Goal: Information Seeking & Learning: Understand process/instructions

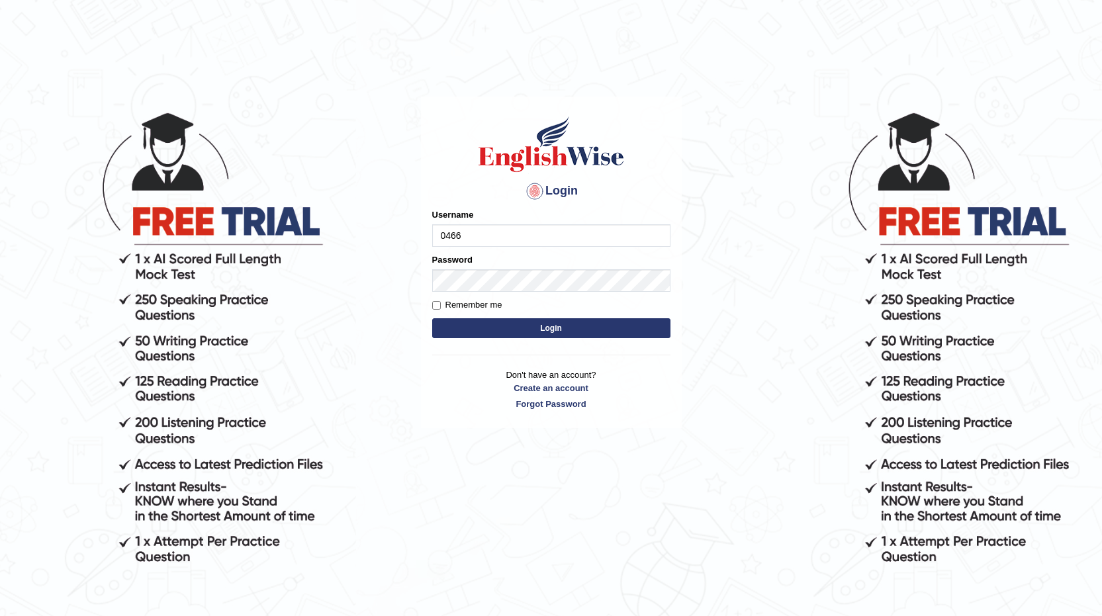
type input "0466985084"
click at [506, 234] on input "0466985084" at bounding box center [551, 235] width 238 height 22
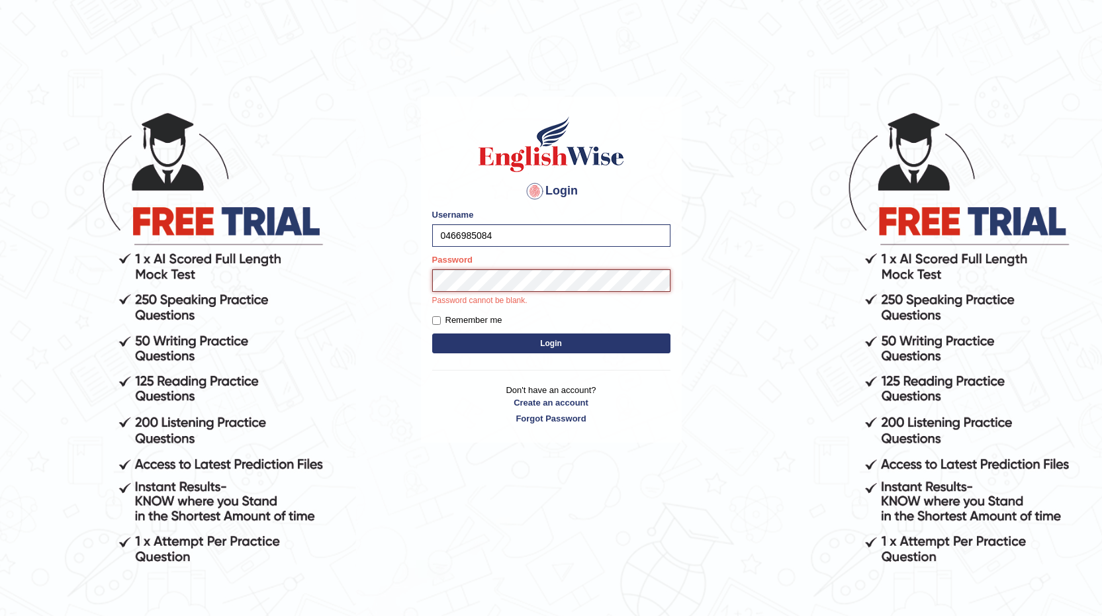
click at [432, 333] on button "Login" at bounding box center [551, 343] width 238 height 20
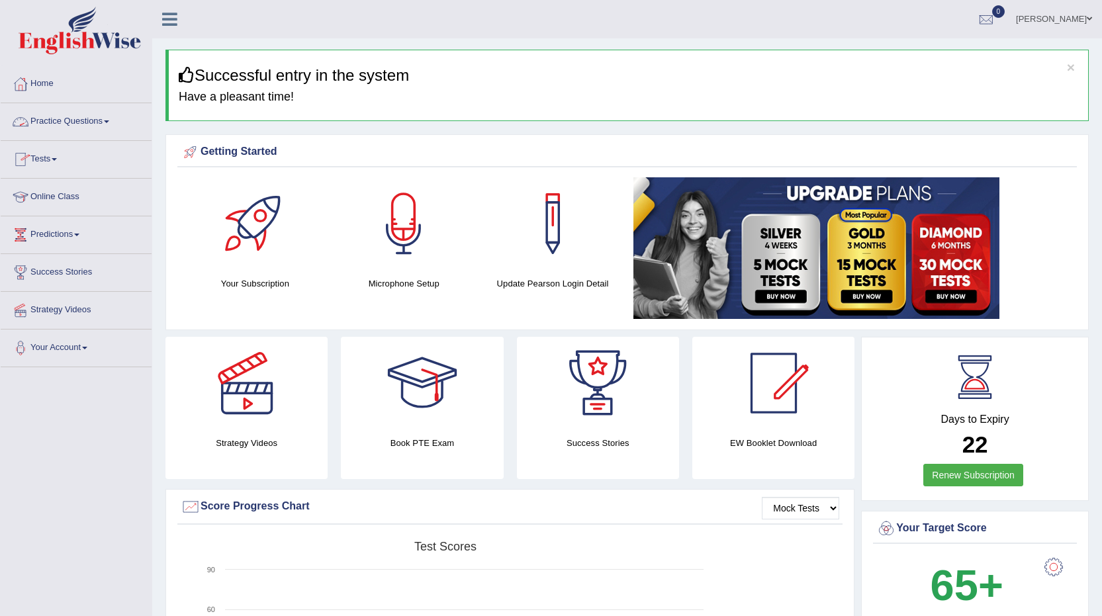
click at [112, 117] on link "Practice Questions" at bounding box center [76, 119] width 151 height 33
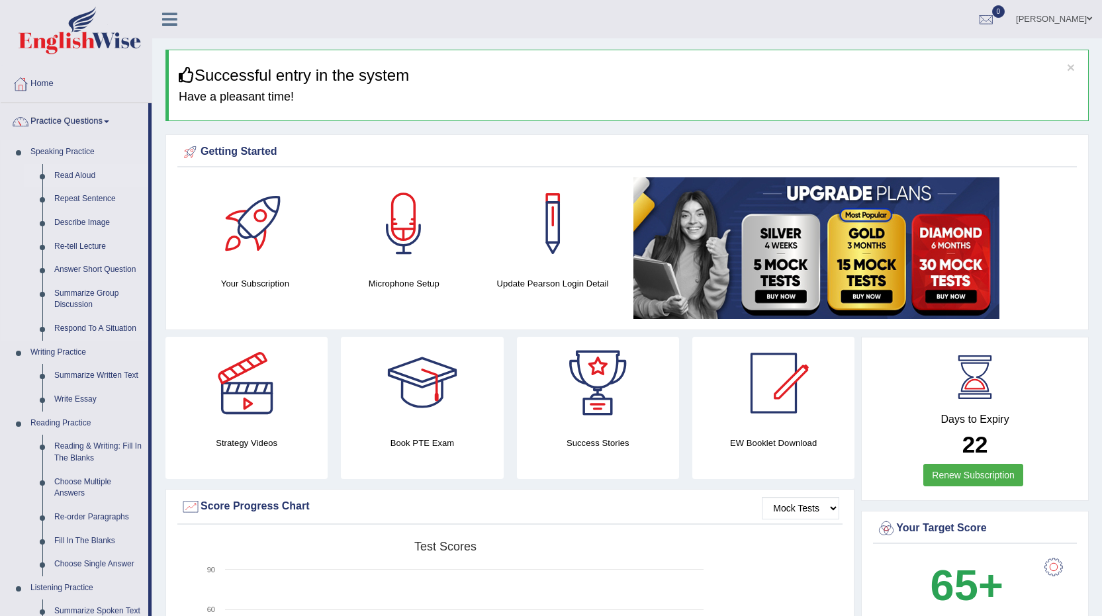
click at [84, 172] on link "Read Aloud" at bounding box center [98, 176] width 100 height 24
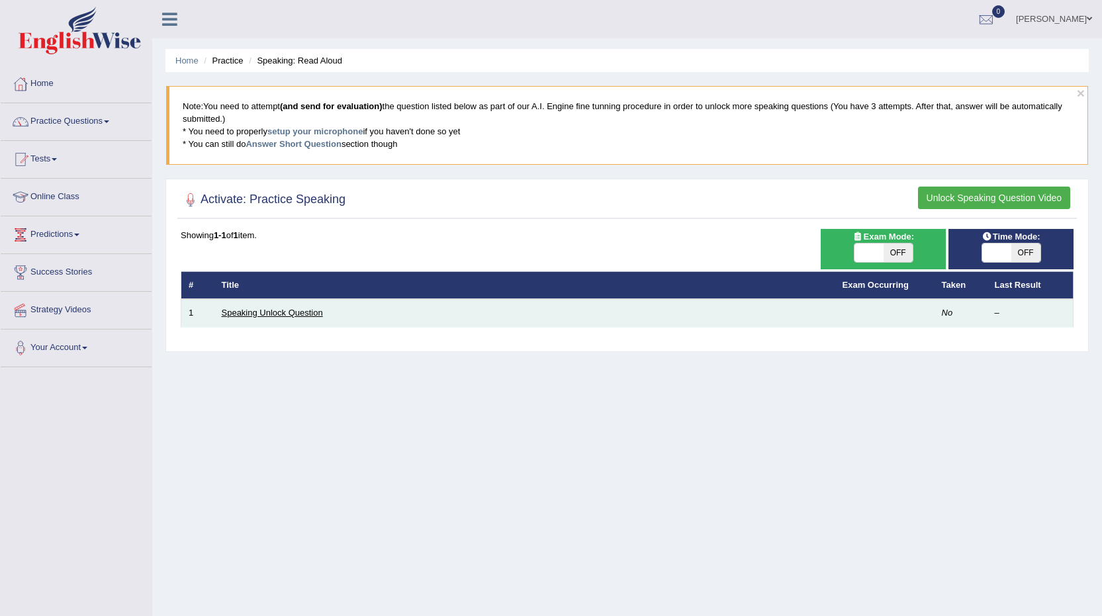
click at [285, 310] on link "Speaking Unlock Question" at bounding box center [272, 313] width 101 height 10
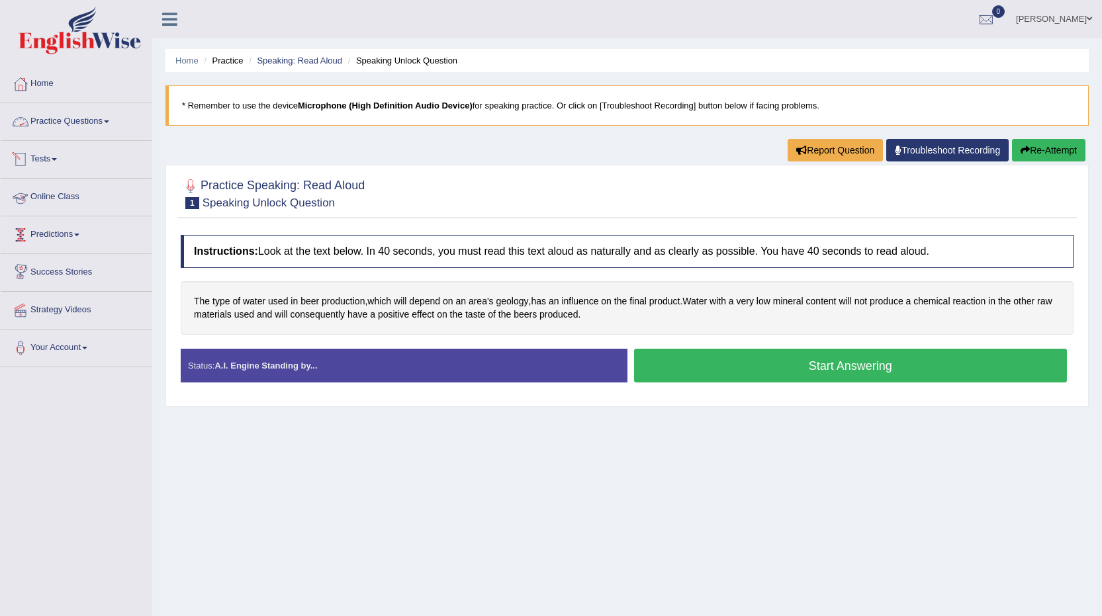
click at [103, 118] on link "Practice Questions" at bounding box center [76, 119] width 151 height 33
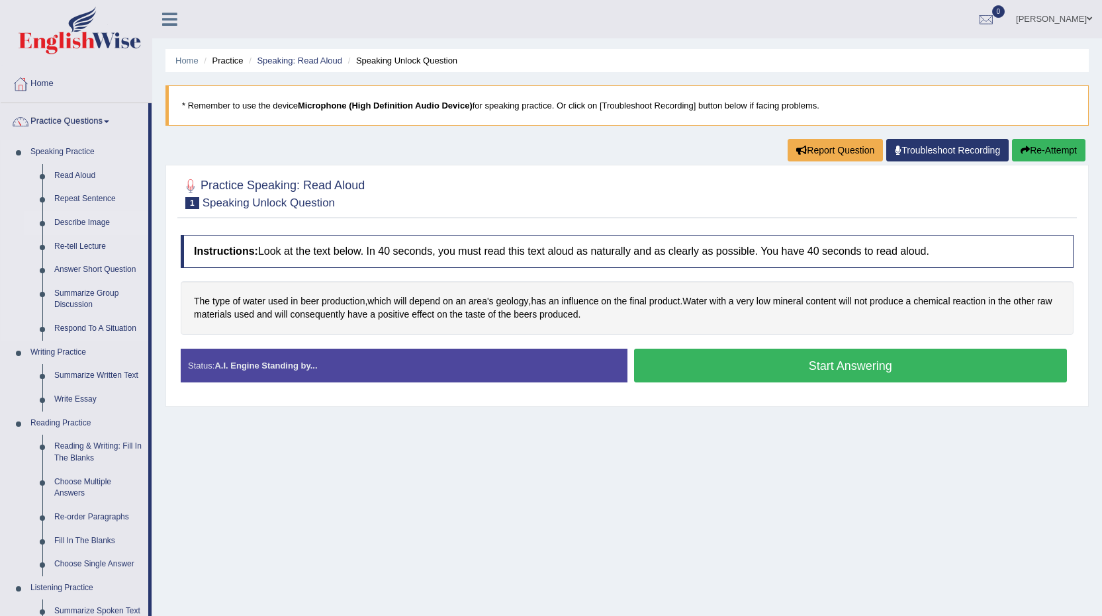
click at [94, 220] on link "Describe Image" at bounding box center [98, 223] width 100 height 24
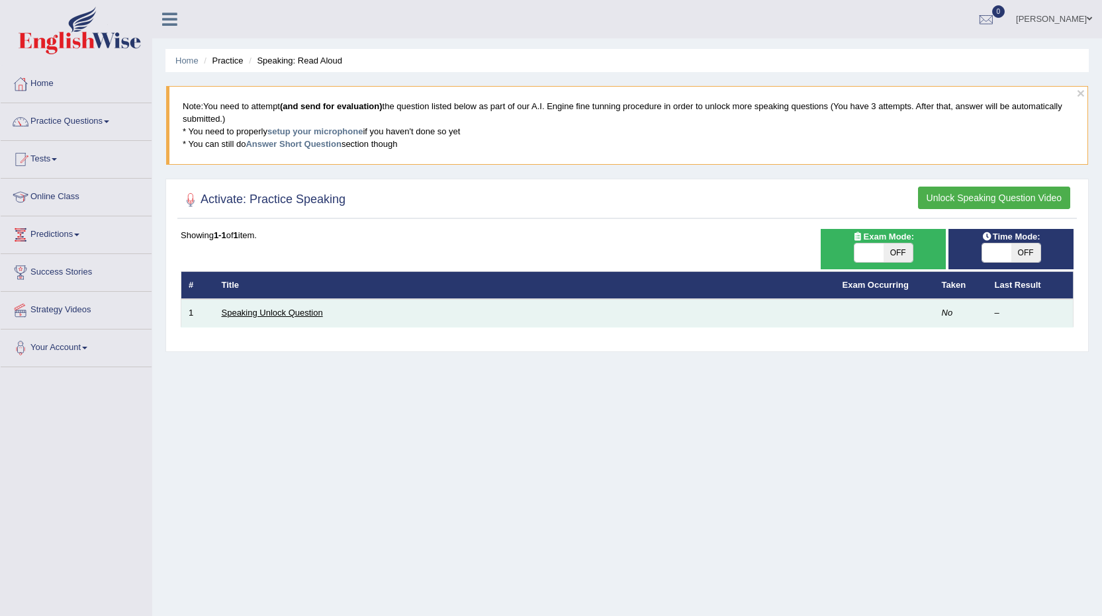
click at [284, 309] on link "Speaking Unlock Question" at bounding box center [272, 313] width 101 height 10
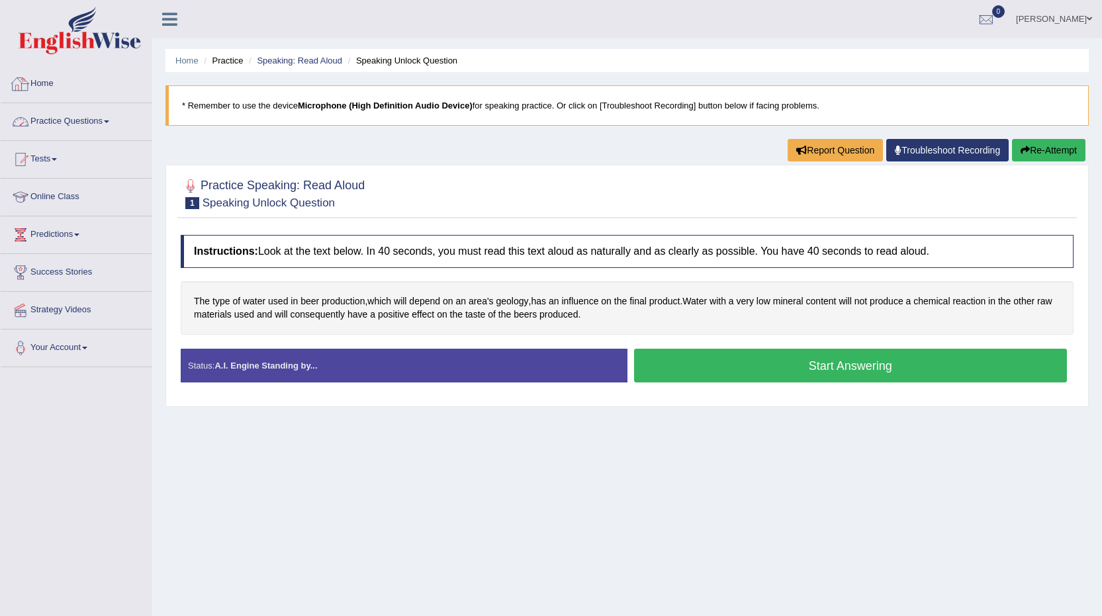
click at [105, 122] on link "Practice Questions" at bounding box center [76, 119] width 151 height 33
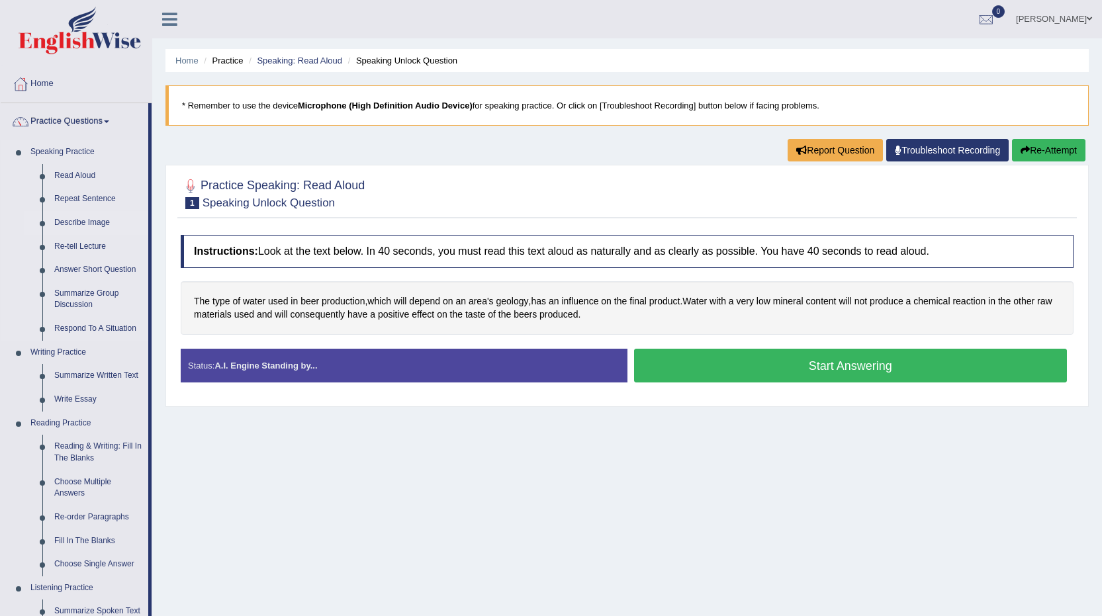
click at [69, 219] on link "Describe Image" at bounding box center [98, 223] width 100 height 24
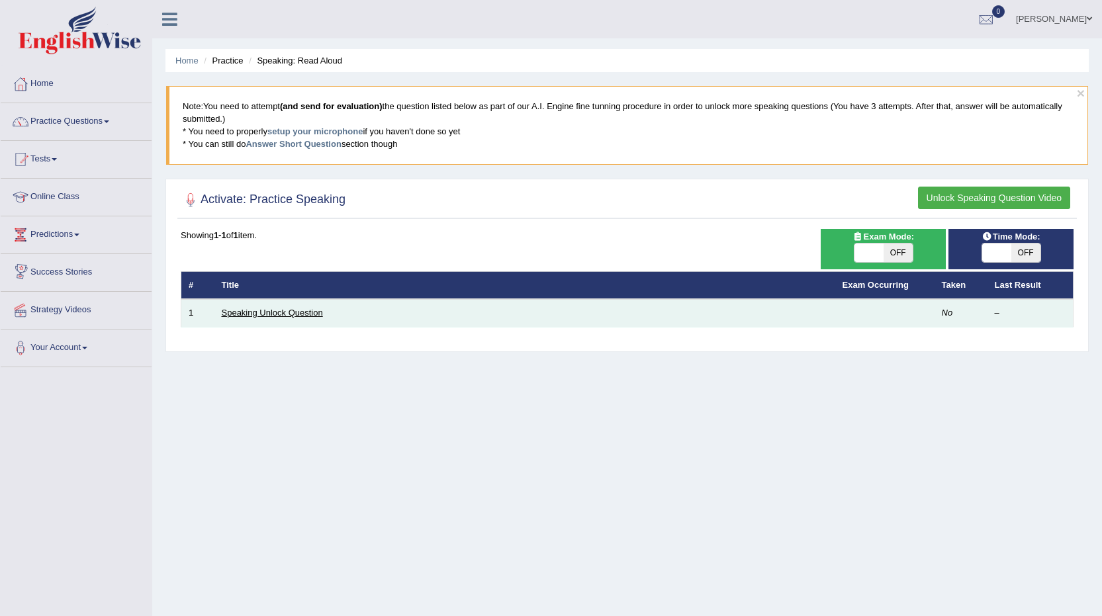
click at [238, 315] on link "Speaking Unlock Question" at bounding box center [272, 313] width 101 height 10
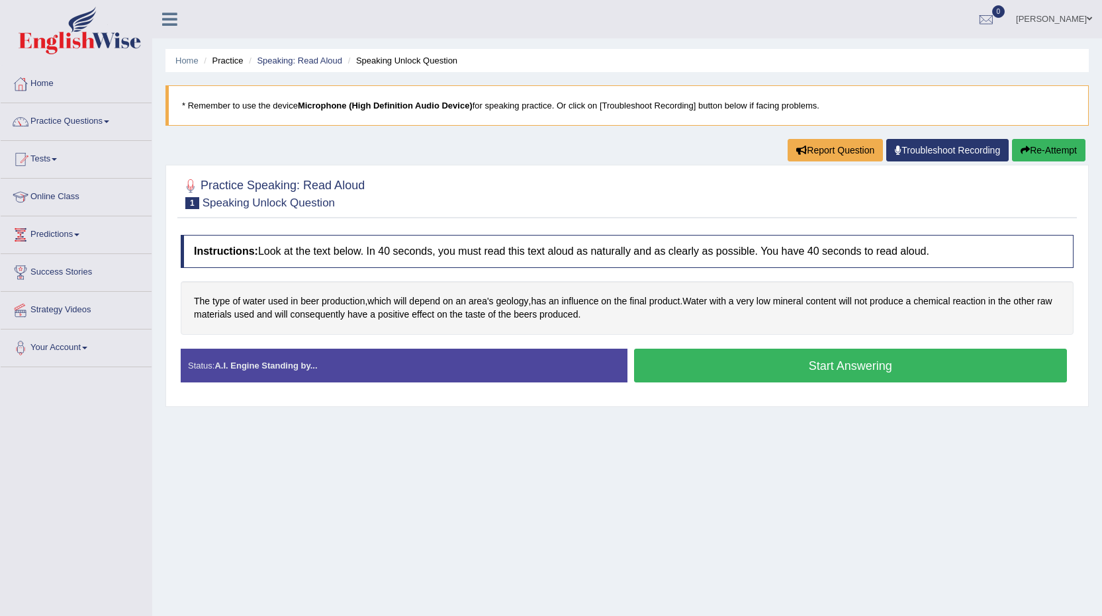
click at [727, 360] on button "Start Answering" at bounding box center [850, 366] width 433 height 34
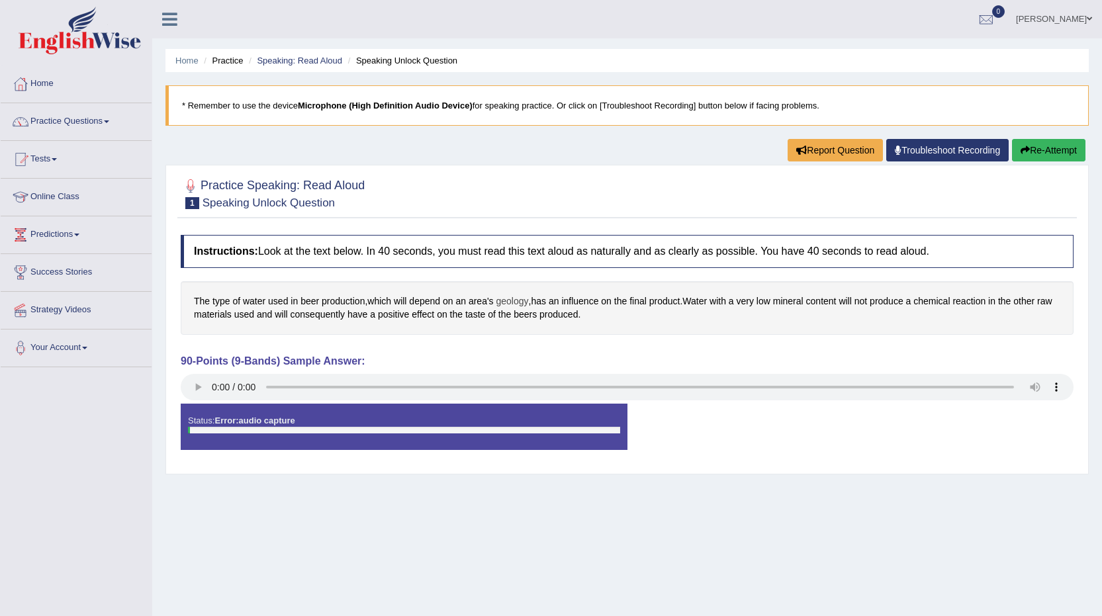
click at [513, 298] on span "geology" at bounding box center [512, 301] width 32 height 14
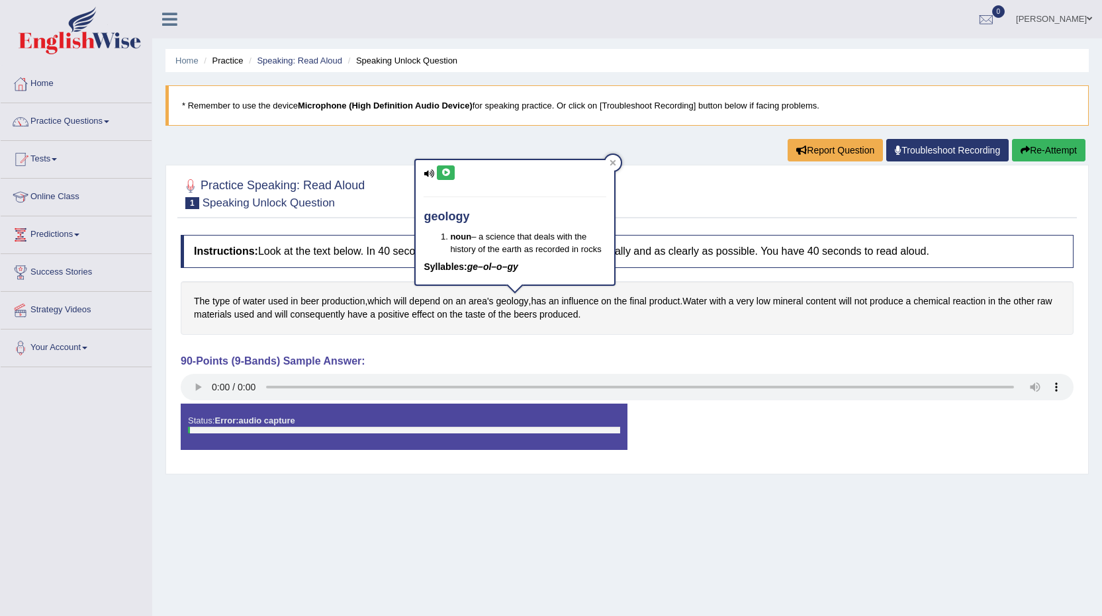
click at [447, 171] on icon at bounding box center [446, 173] width 10 height 8
click at [615, 160] on icon at bounding box center [612, 162] width 7 height 7
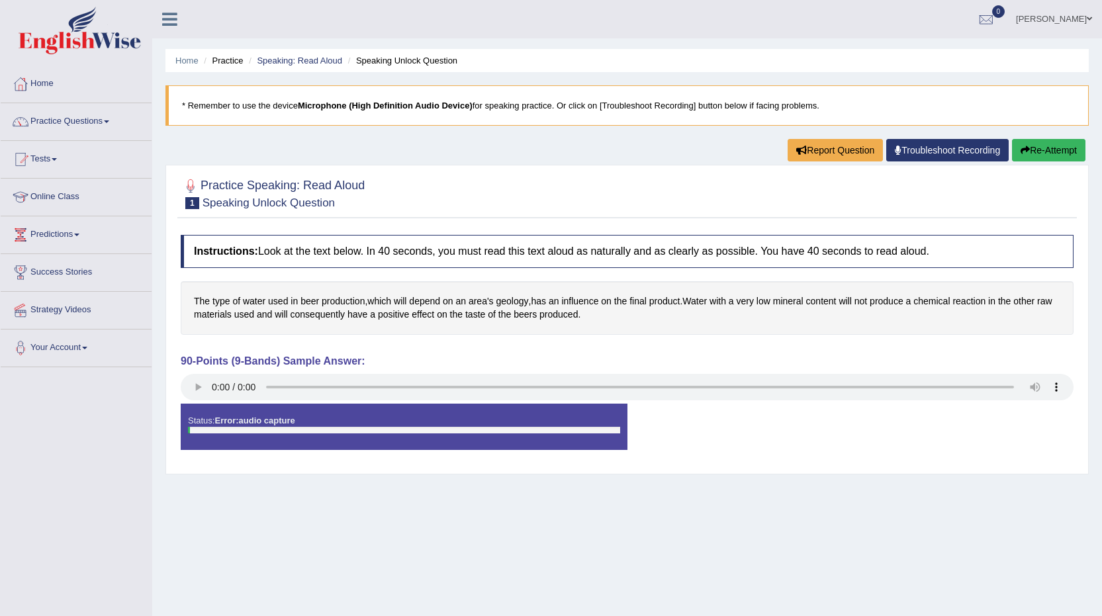
click at [1055, 148] on button "Re-Attempt" at bounding box center [1048, 150] width 73 height 22
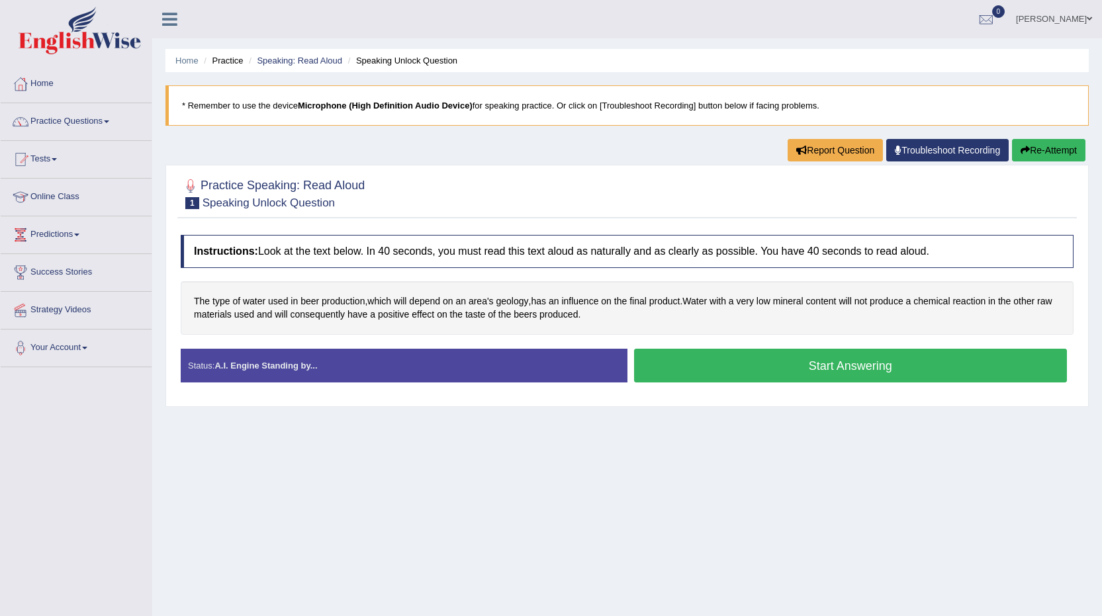
click at [842, 361] on button "Start Answering" at bounding box center [850, 366] width 433 height 34
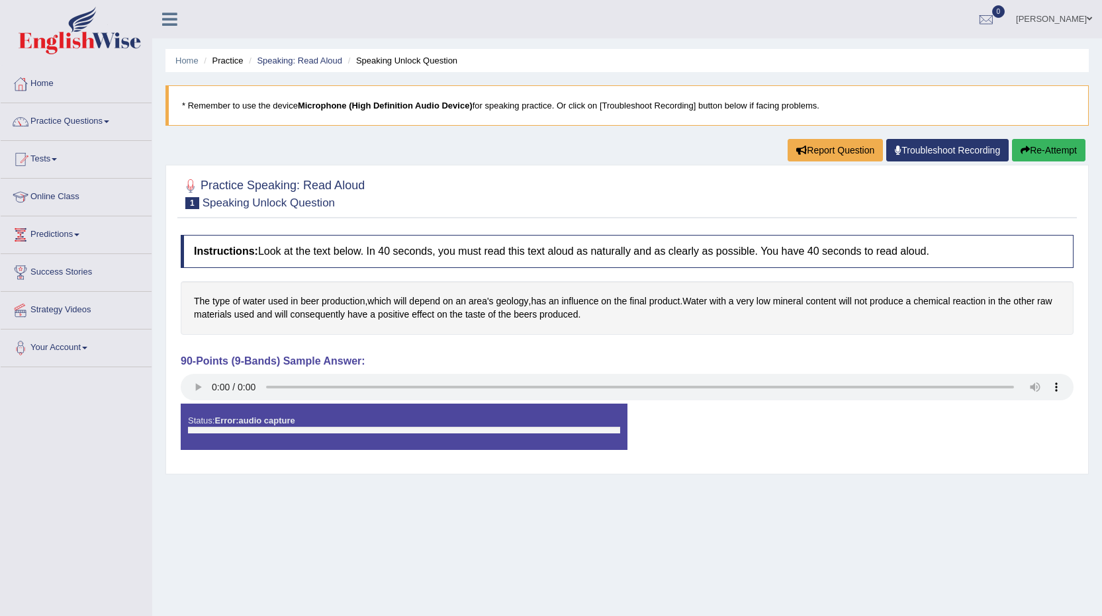
click at [1037, 142] on button "Re-Attempt" at bounding box center [1048, 150] width 73 height 22
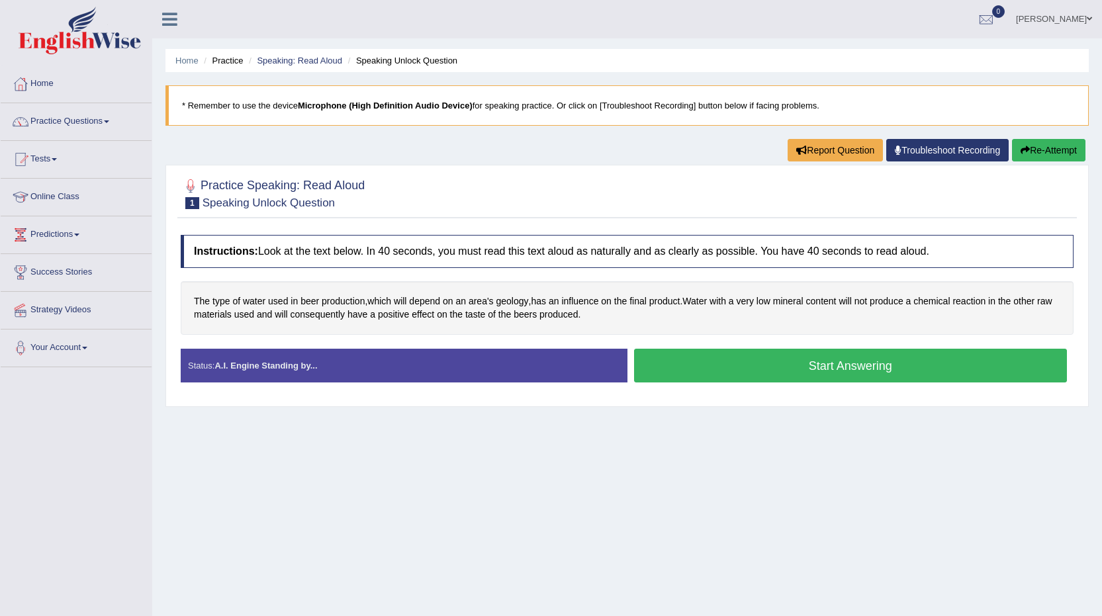
click at [758, 373] on button "Start Answering" at bounding box center [850, 366] width 433 height 34
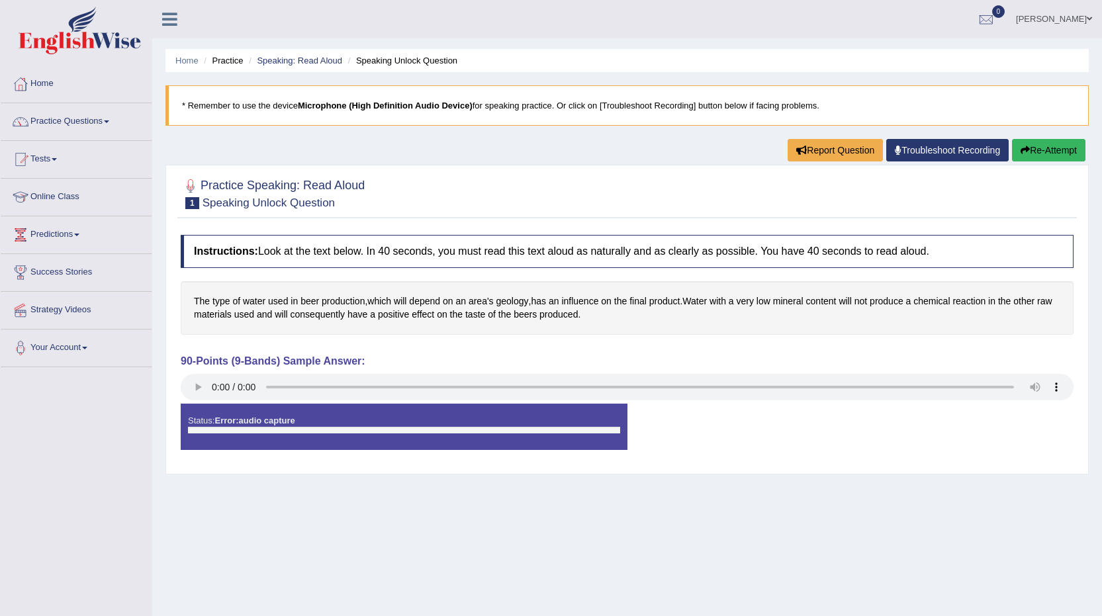
click at [947, 149] on link "Troubleshoot Recording" at bounding box center [947, 150] width 122 height 22
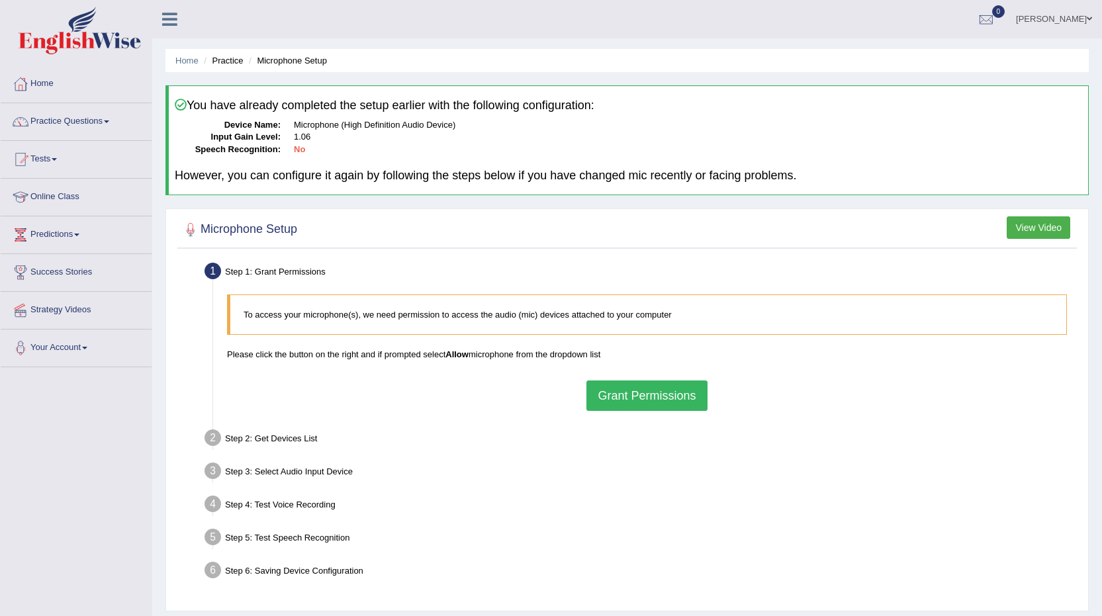
click at [1030, 228] on button "View Video" at bounding box center [1038, 227] width 64 height 22
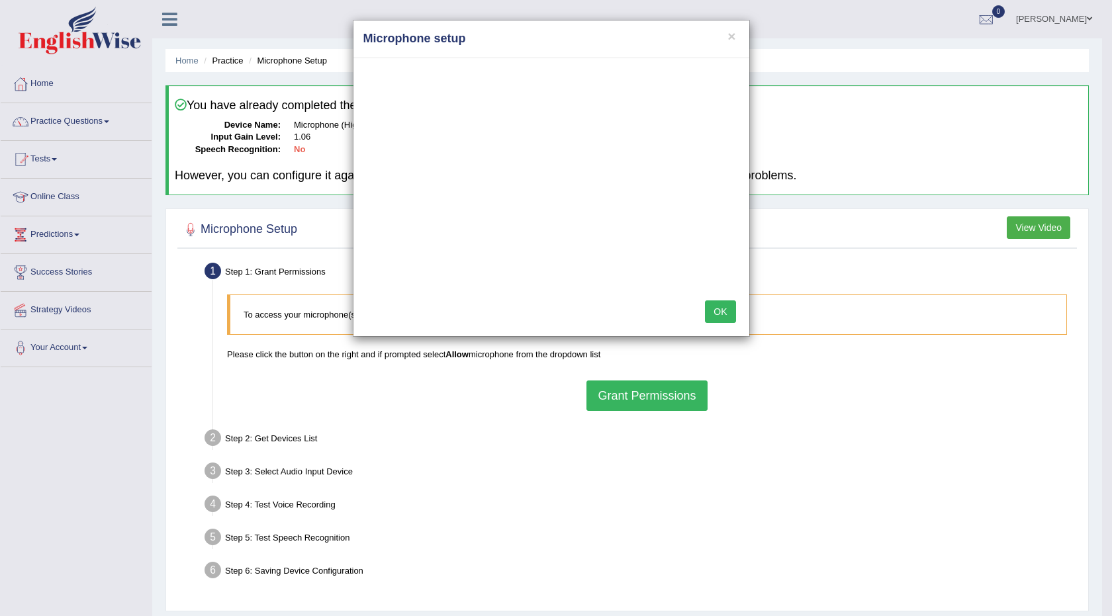
click at [723, 312] on button "OK" at bounding box center [720, 311] width 30 height 22
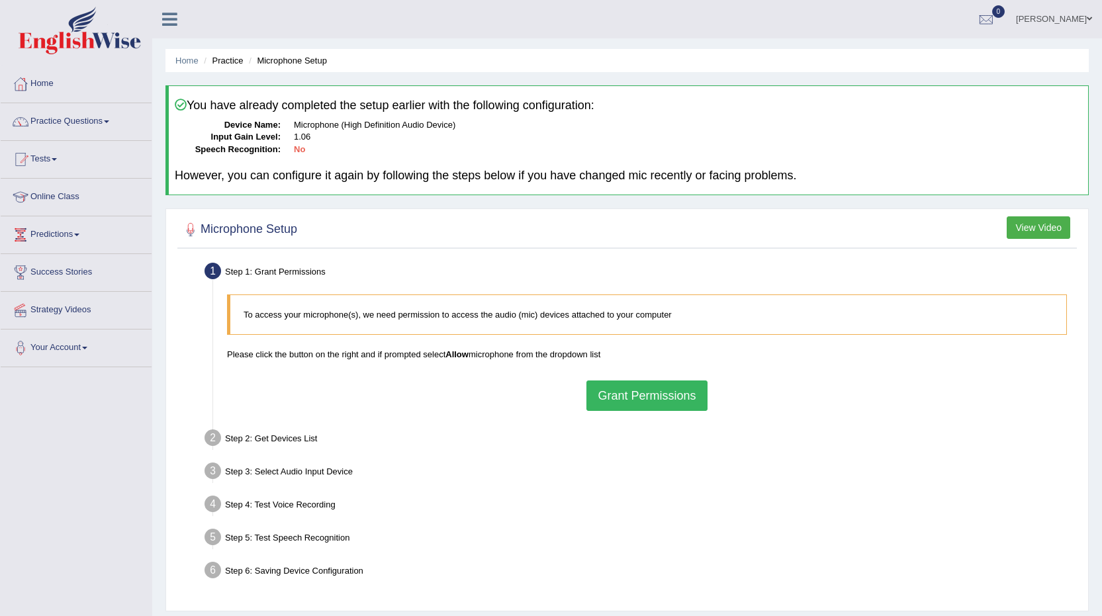
click at [677, 390] on button "Grant Permissions" at bounding box center [646, 395] width 120 height 30
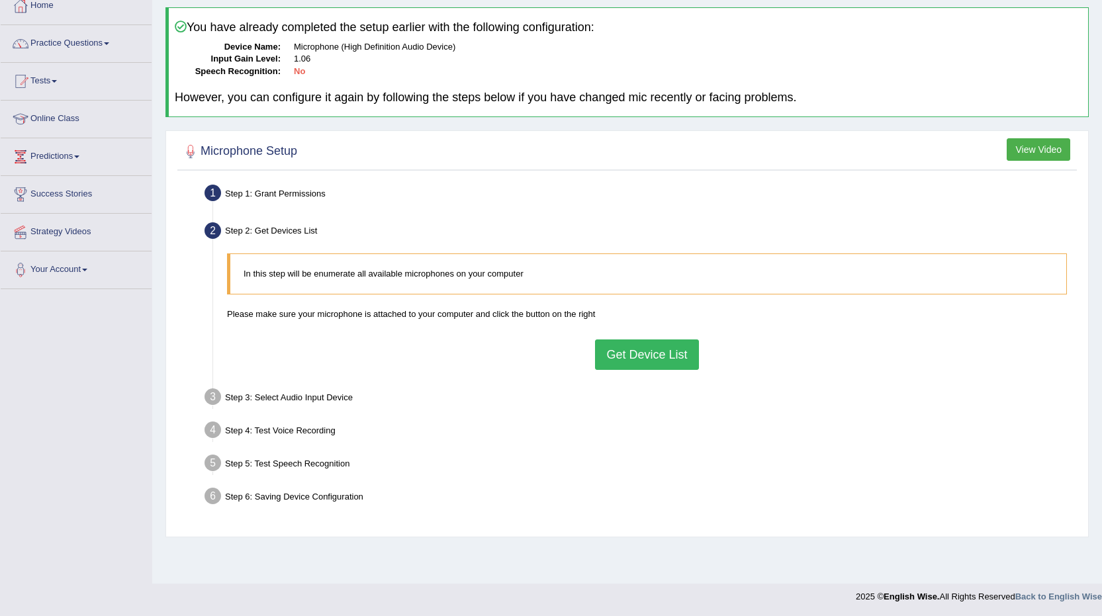
scroll to position [79, 0]
click at [658, 354] on button "Get Device List" at bounding box center [646, 354] width 103 height 30
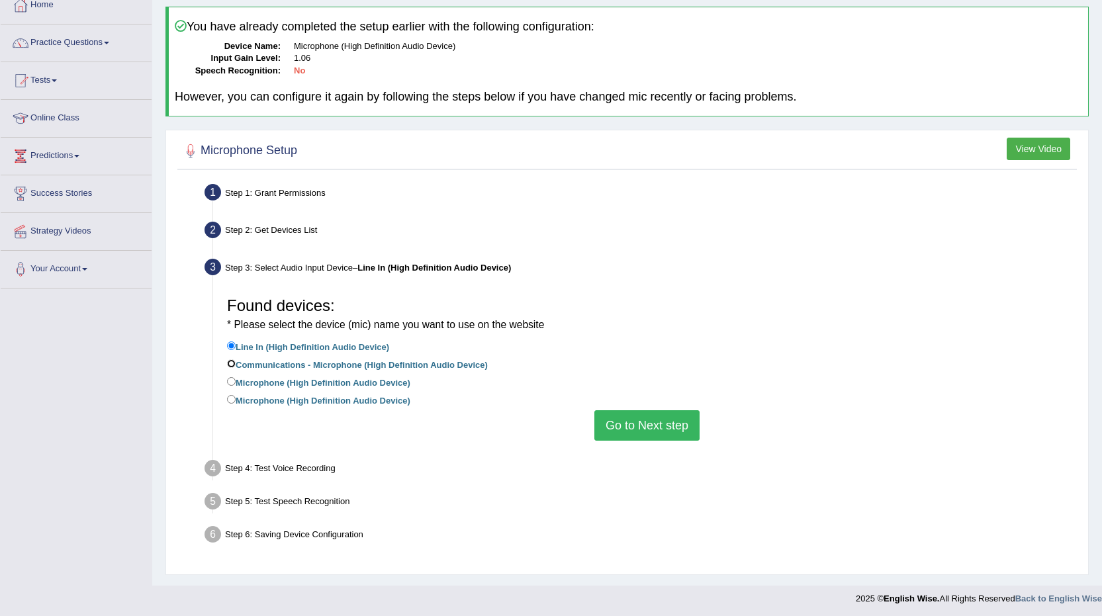
click at [232, 363] on input "Communications - Microphone (High Definition Audio Device)" at bounding box center [231, 363] width 9 height 9
radio input "true"
click at [229, 343] on input "Line In (High Definition Audio Device)" at bounding box center [231, 345] width 9 height 9
radio input "true"
click at [230, 365] on input "Communications - Microphone (High Definition Audio Device)" at bounding box center [231, 363] width 9 height 9
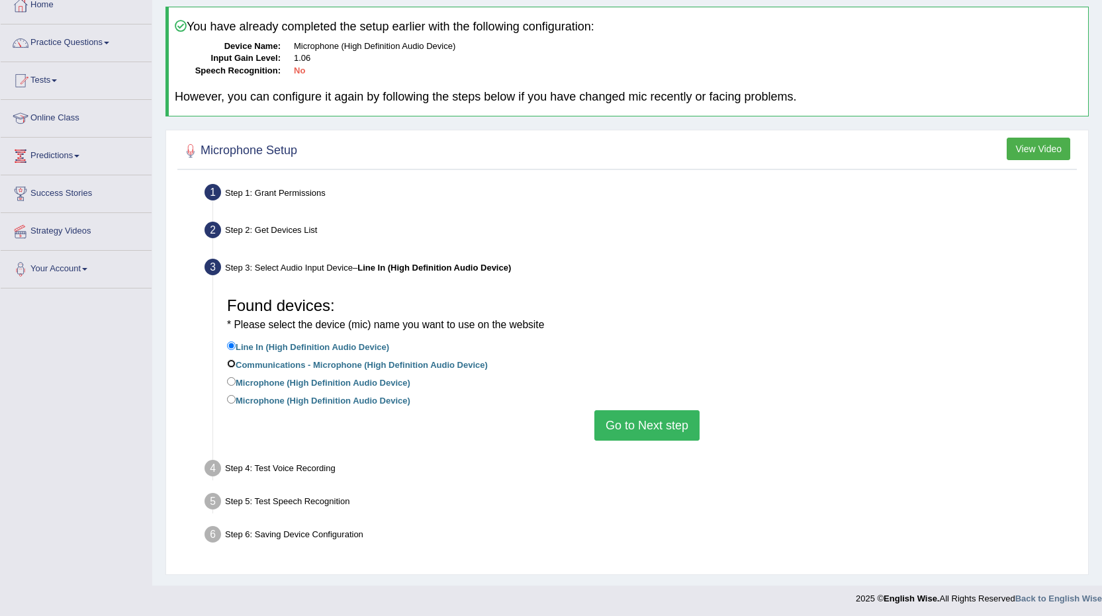
radio input "true"
click at [232, 380] on input "Microphone (High Definition Audio Device)" at bounding box center [231, 381] width 9 height 9
radio input "true"
click at [233, 400] on input "Microphone (High Definition Audio Device)" at bounding box center [231, 399] width 9 height 9
radio input "true"
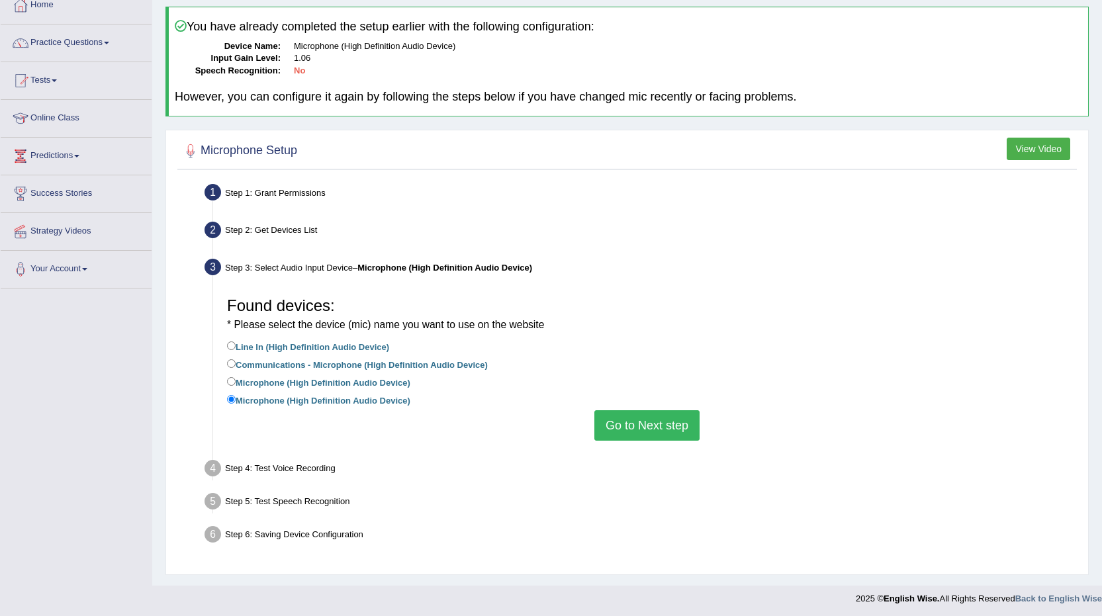
click at [1063, 144] on button "View Video" at bounding box center [1038, 149] width 64 height 22
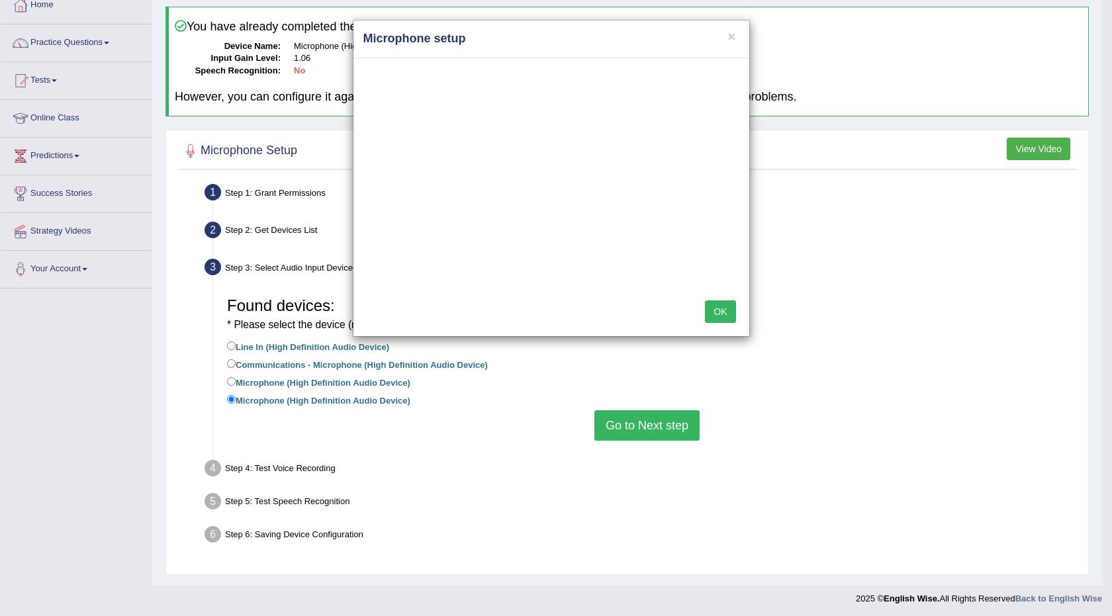
click at [718, 314] on button "OK" at bounding box center [720, 311] width 30 height 22
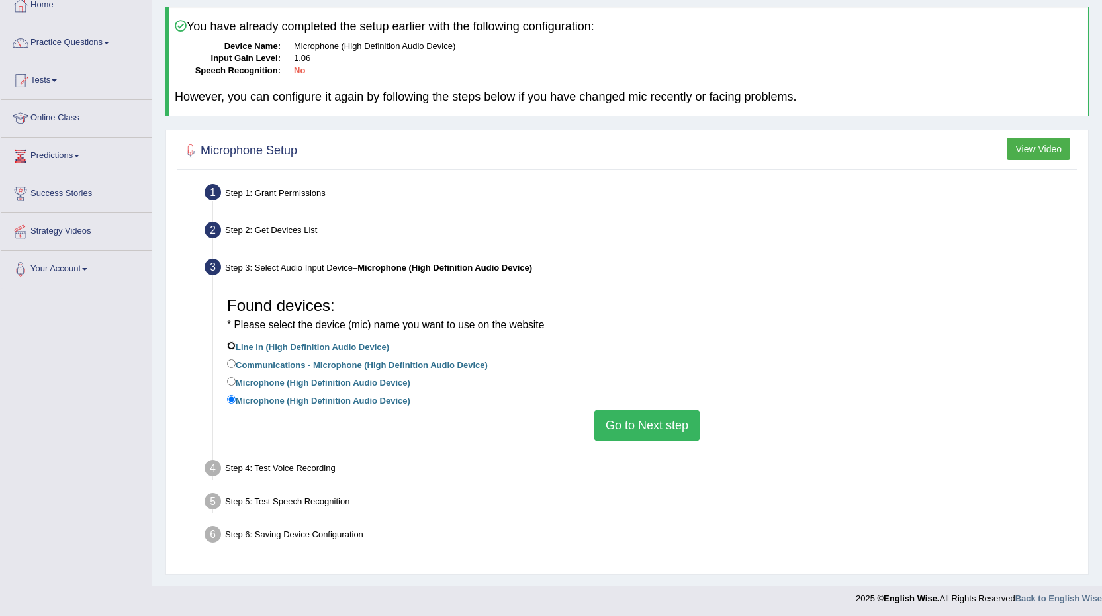
click at [229, 342] on input "Line In (High Definition Audio Device)" at bounding box center [231, 345] width 9 height 9
radio input "true"
click at [656, 423] on button "Go to Next step" at bounding box center [646, 425] width 105 height 30
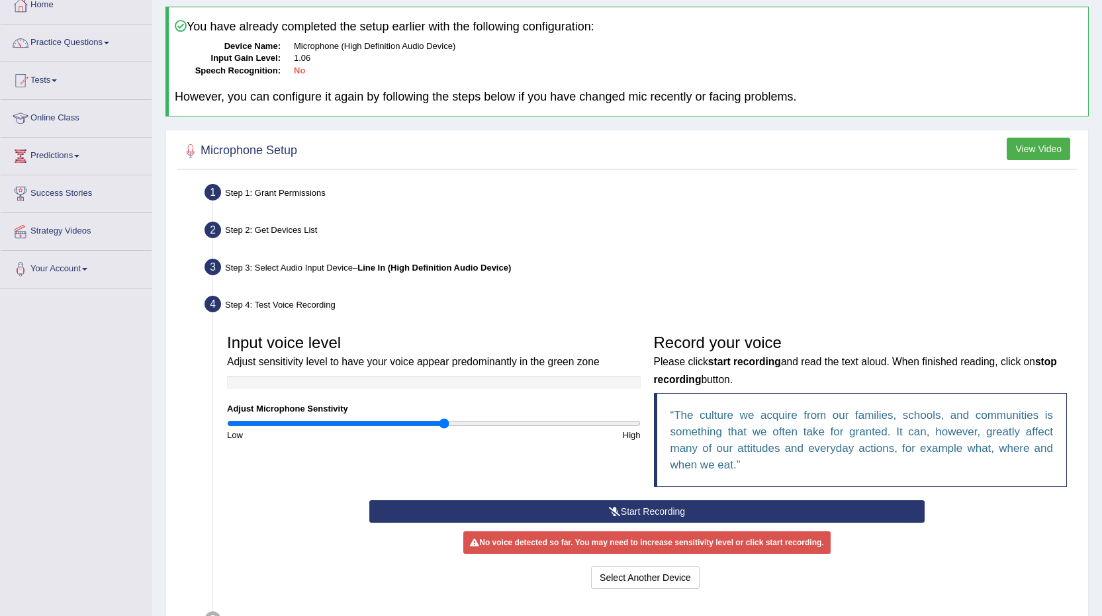
click at [642, 509] on button "Start Recording" at bounding box center [646, 511] width 555 height 22
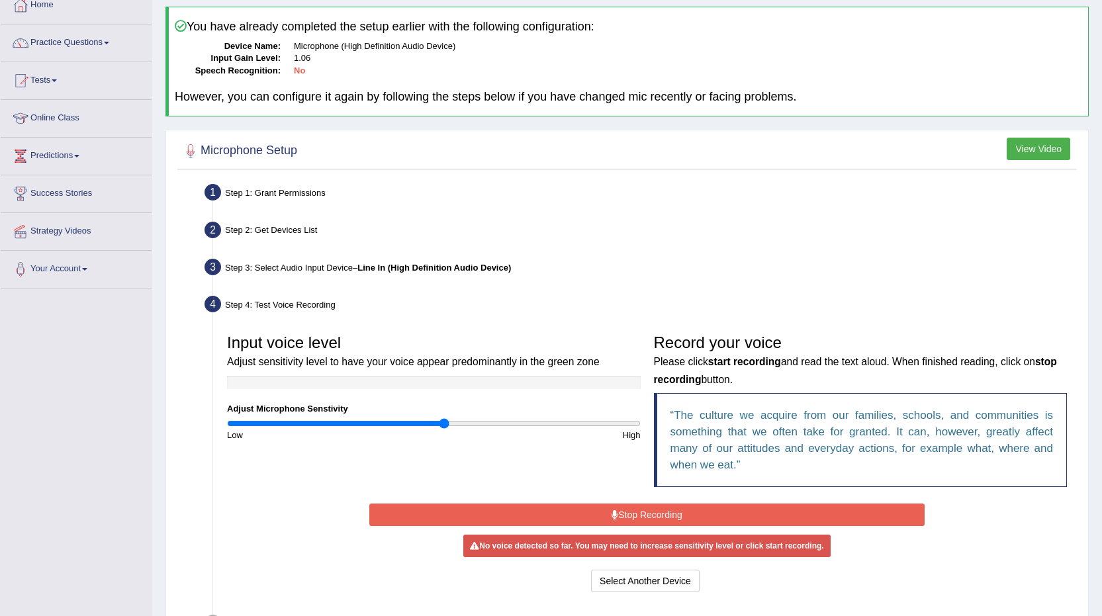
click at [687, 512] on button "Stop Recording" at bounding box center [646, 515] width 555 height 22
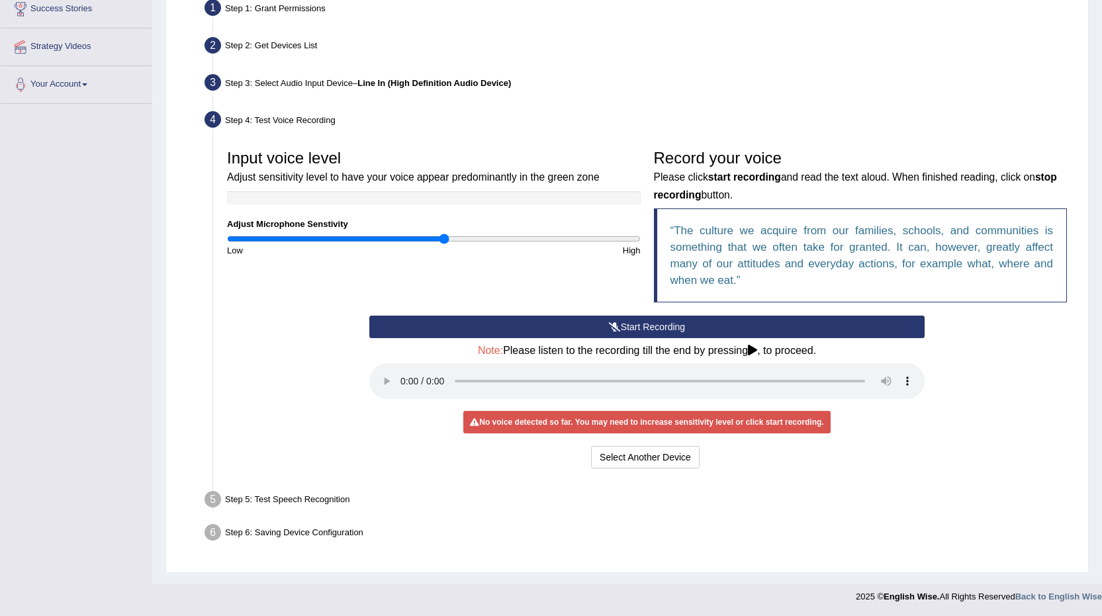
scroll to position [264, 0]
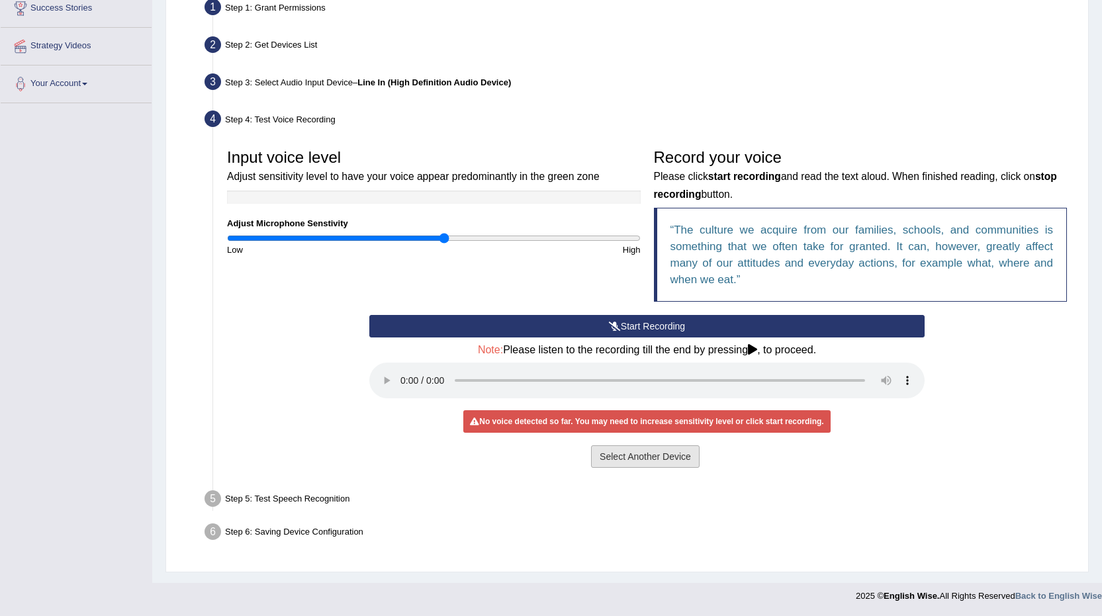
click at [693, 450] on button "Select Another Device" at bounding box center [645, 456] width 109 height 22
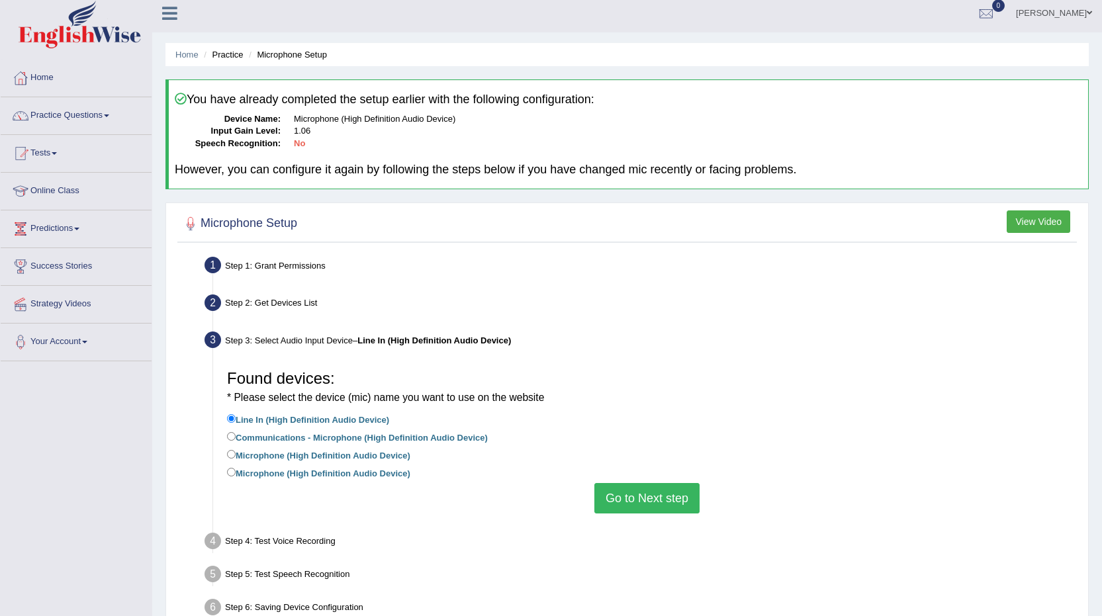
scroll to position [0, 0]
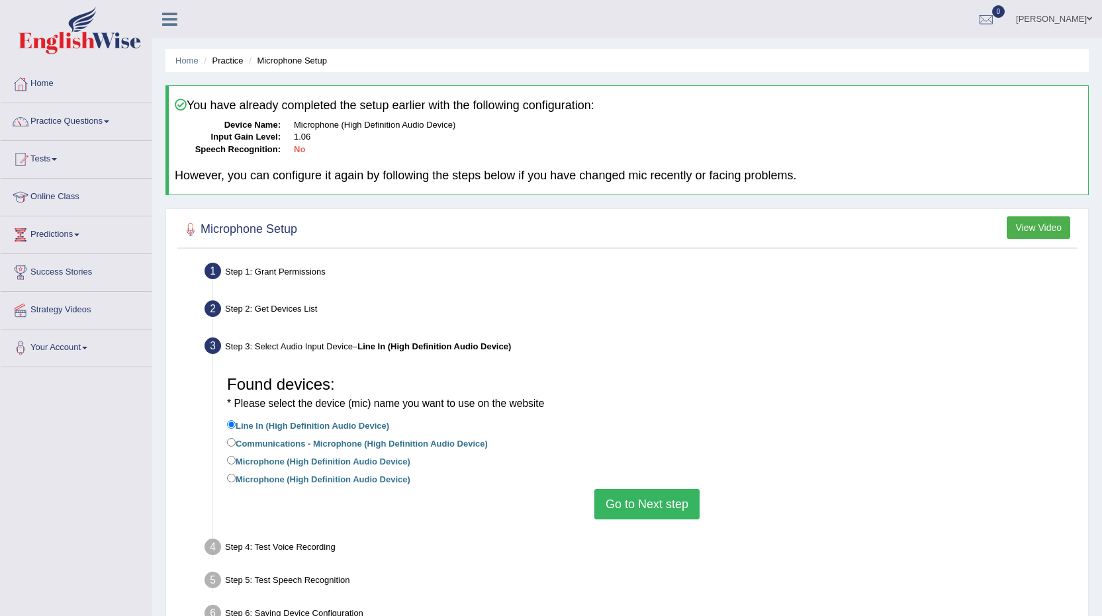
click at [1030, 231] on button "View Video" at bounding box center [1038, 227] width 64 height 22
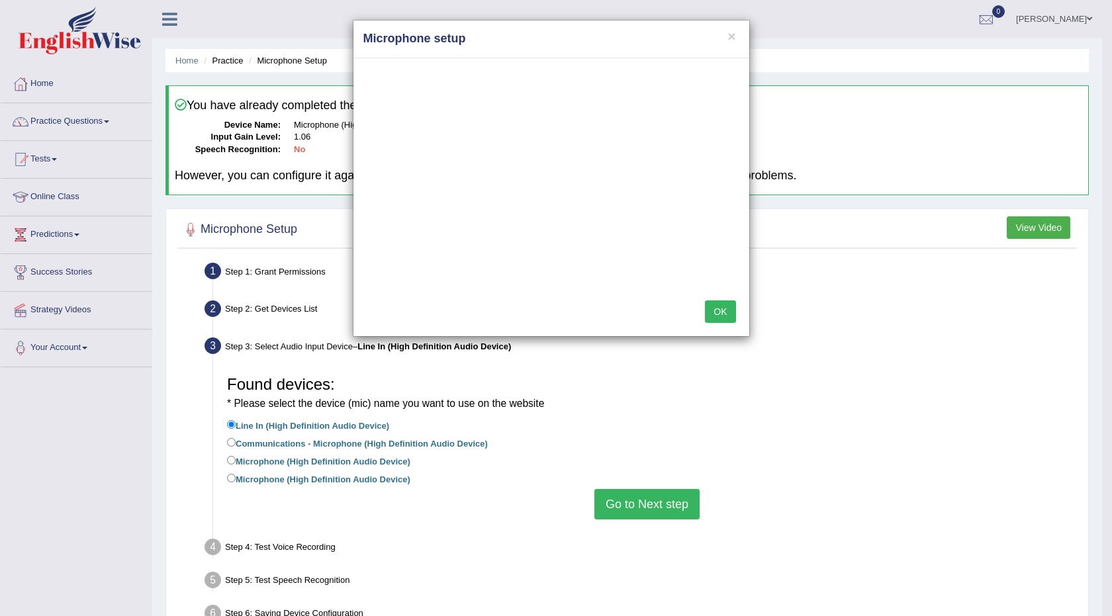
click at [711, 316] on button "OK" at bounding box center [720, 311] width 30 height 22
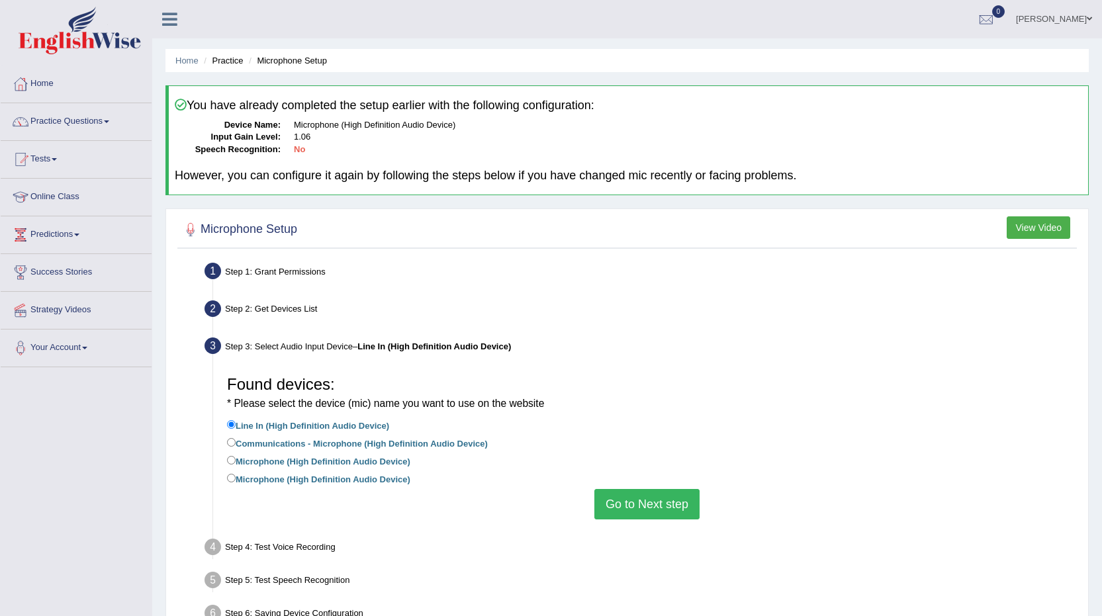
click at [328, 271] on div "Step 1: Grant Permissions" at bounding box center [639, 273] width 883 height 29
click at [302, 271] on div "Step 1: Grant Permissions" at bounding box center [639, 273] width 883 height 29
click at [622, 497] on button "Go to Next step" at bounding box center [646, 504] width 105 height 30
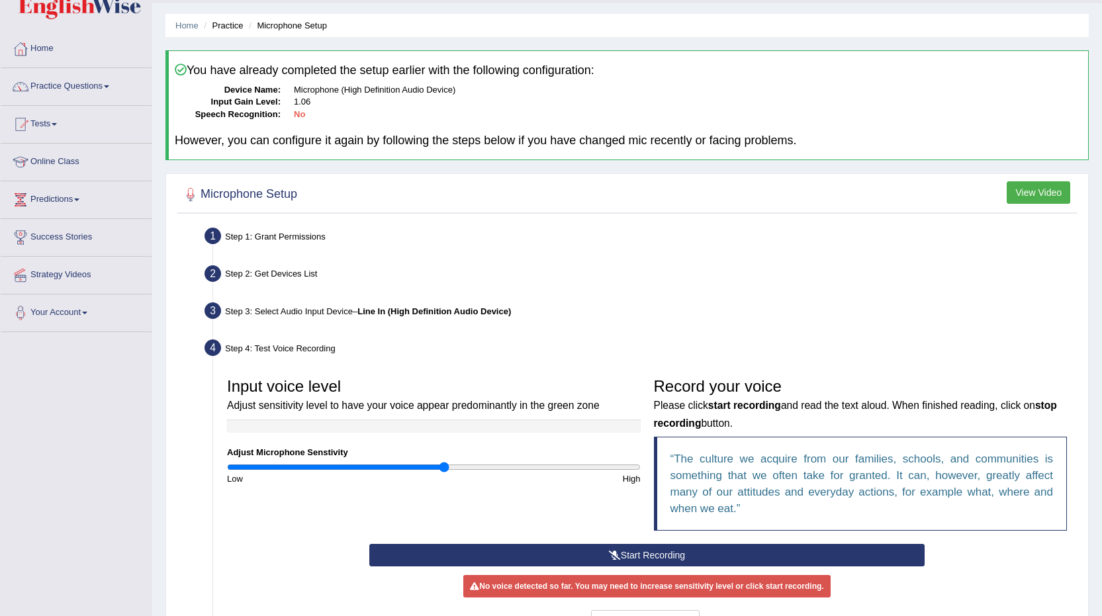
scroll to position [66, 0]
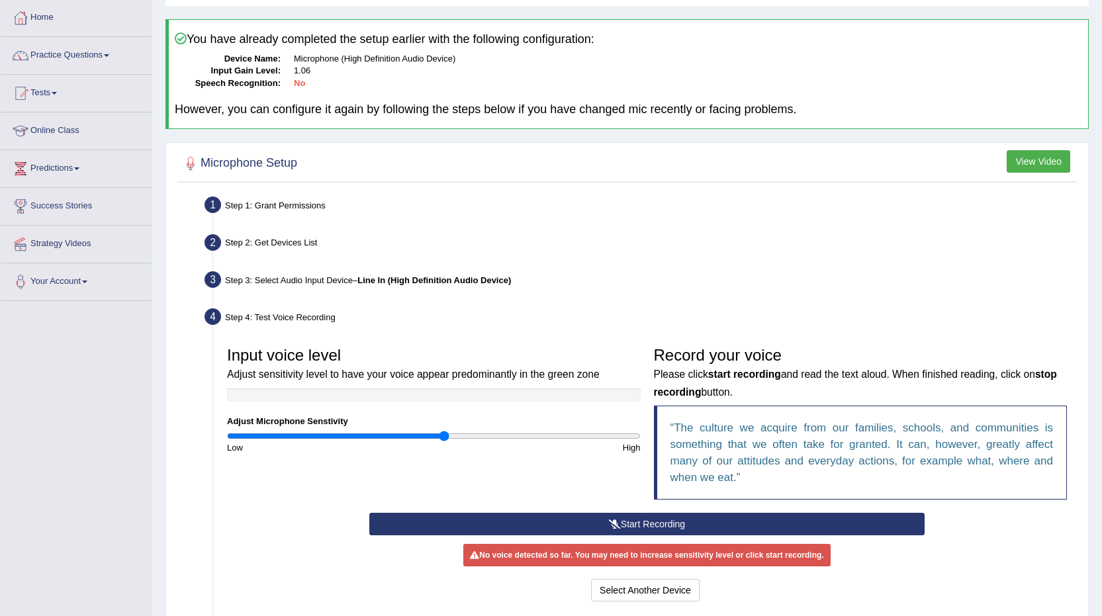
click at [613, 521] on icon at bounding box center [615, 523] width 12 height 9
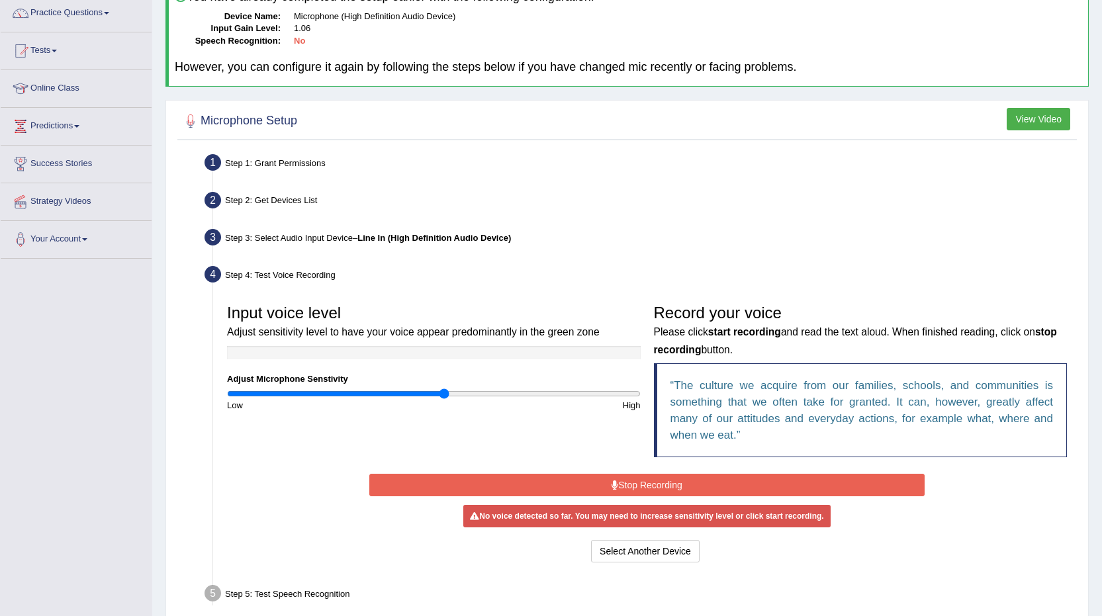
scroll to position [132, 0]
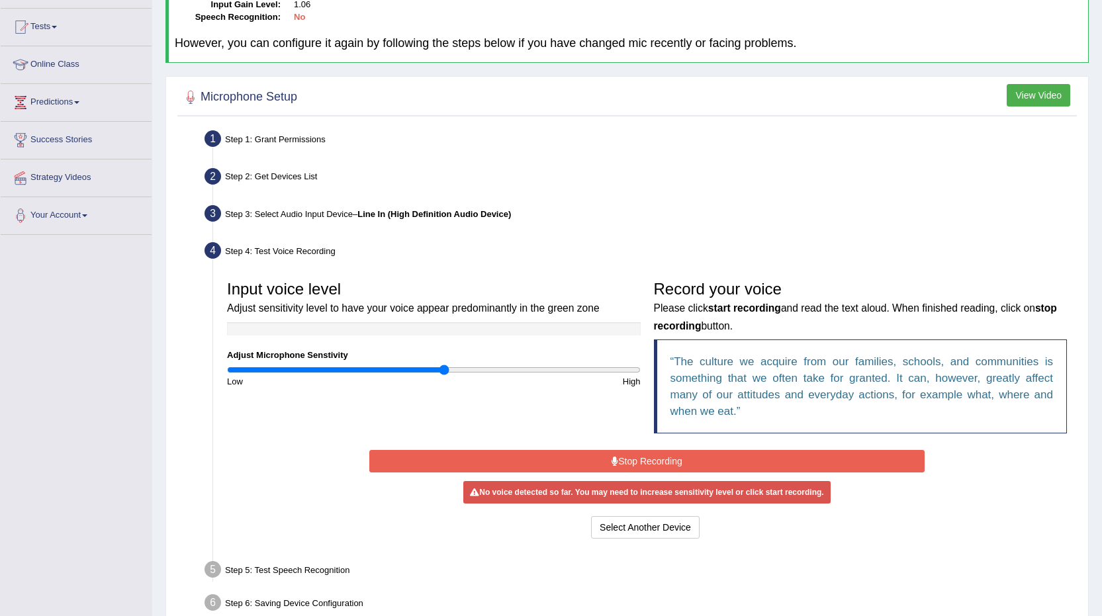
click at [415, 378] on div "Low" at bounding box center [326, 381] width 213 height 13
click at [592, 494] on div "No voice detected so far. You may need to increase sensitivity level or click s…" at bounding box center [646, 492] width 367 height 22
click at [656, 466] on button "Stop Recording" at bounding box center [646, 461] width 555 height 22
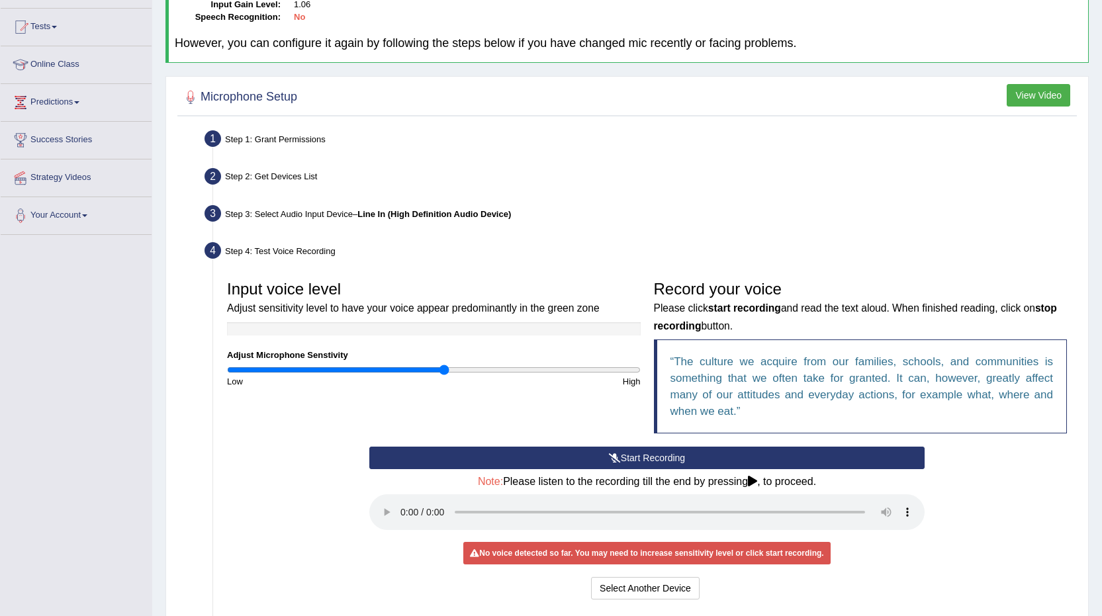
scroll to position [264, 0]
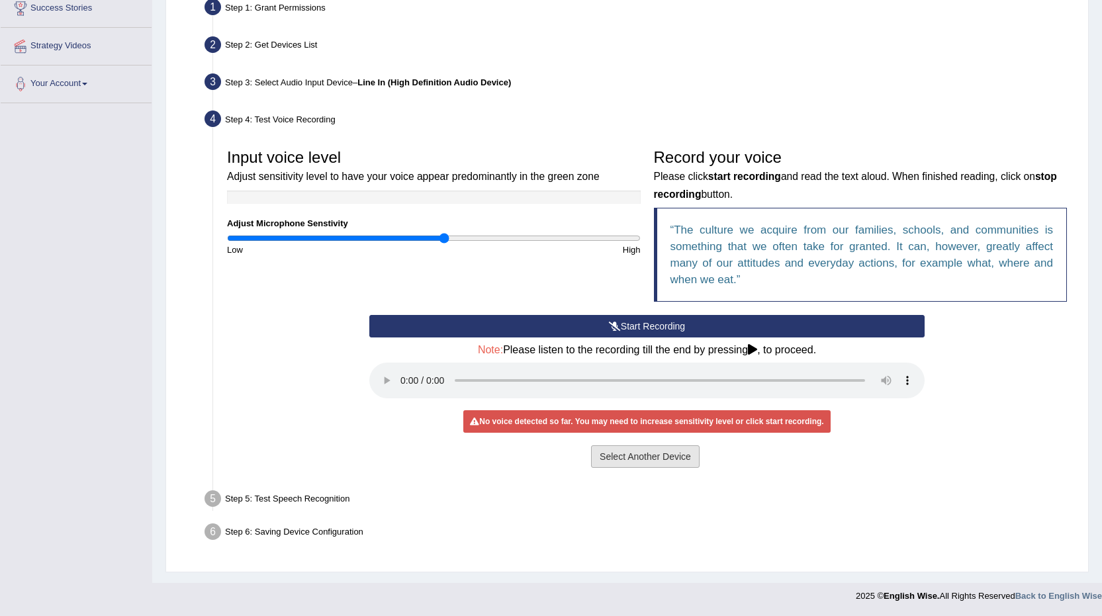
click at [678, 458] on button "Select Another Device" at bounding box center [645, 456] width 109 height 22
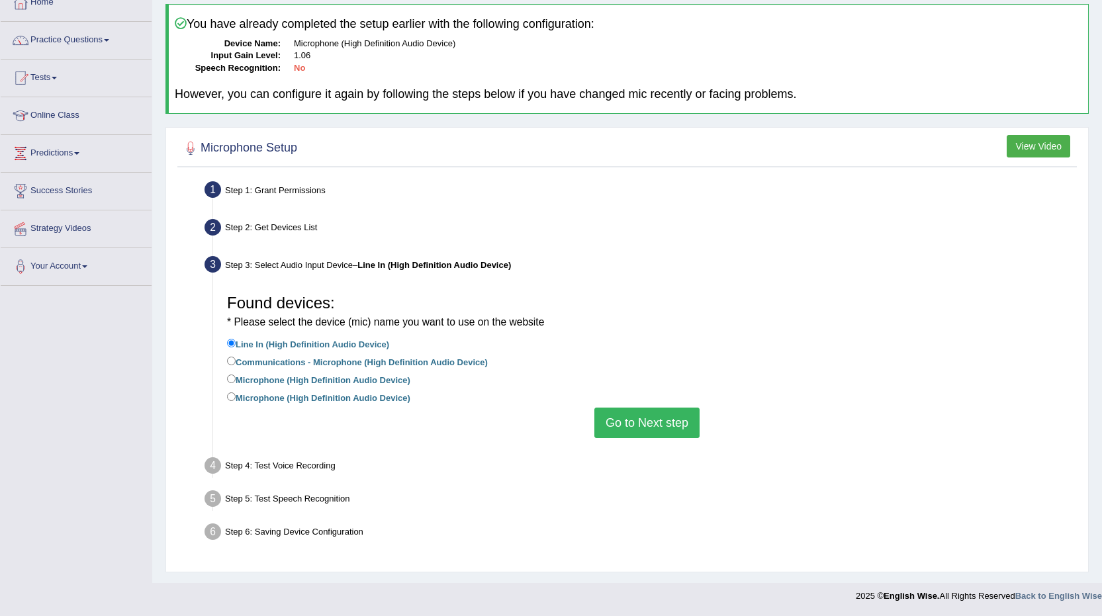
scroll to position [81, 0]
click at [330, 365] on label "Communications - Microphone (High Definition Audio Device)" at bounding box center [357, 361] width 261 height 15
click at [236, 365] on input "Communications - Microphone (High Definition Audio Device)" at bounding box center [231, 361] width 9 height 9
radio input "true"
click at [631, 419] on button "Go to Next step" at bounding box center [646, 423] width 105 height 30
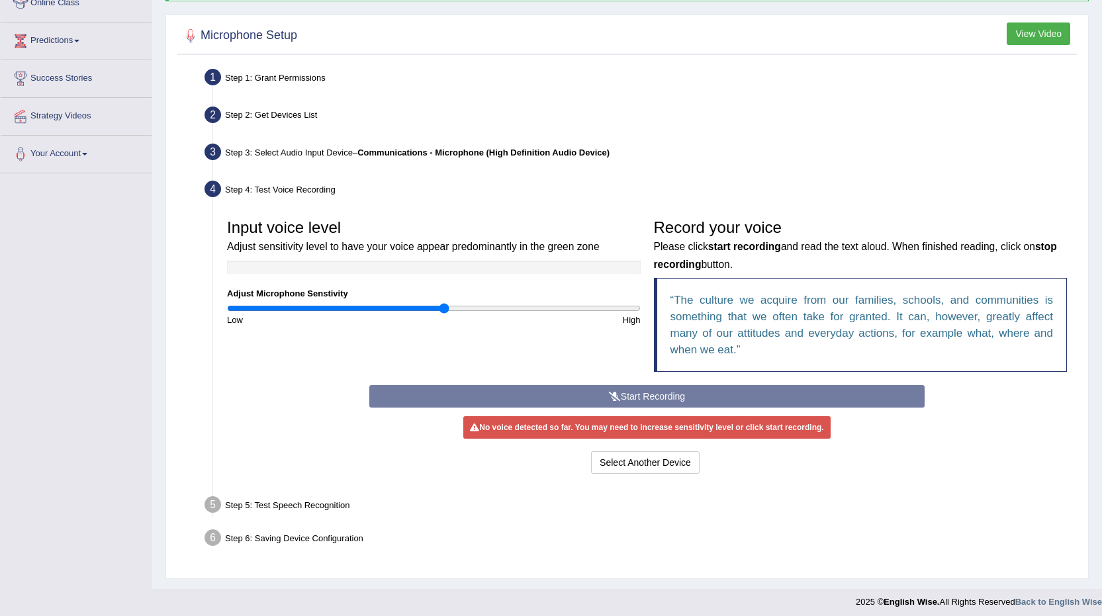
scroll to position [200, 0]
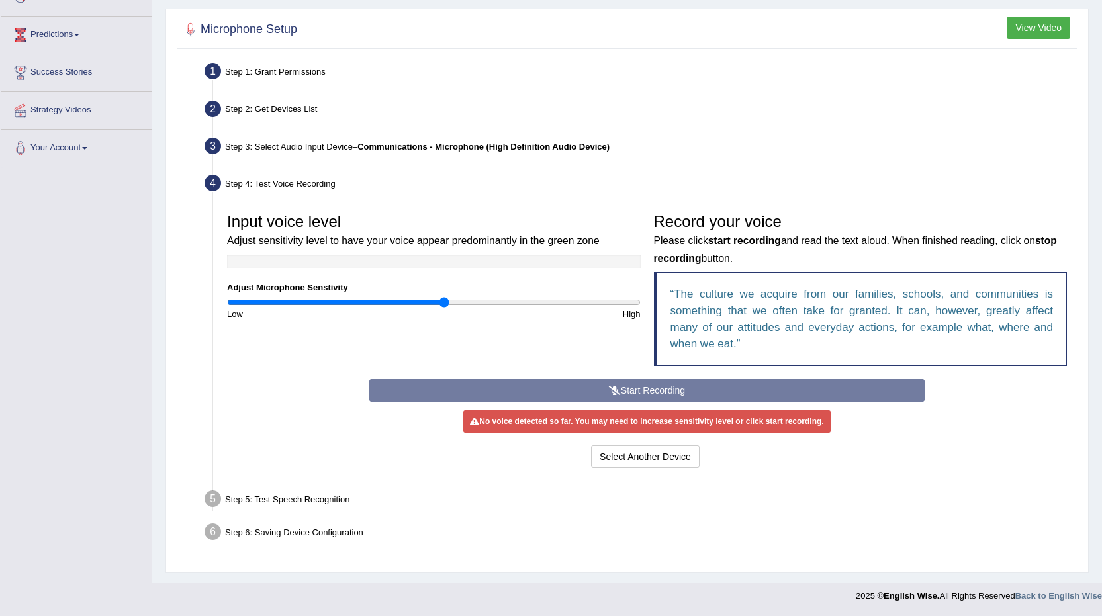
click at [652, 388] on div "Start Recording Stop Recording Note: Please listen to the recording till the en…" at bounding box center [647, 425] width 568 height 92
click at [636, 375] on div "Input voice level Adjust sensitivity level to have your voice appear predominan…" at bounding box center [646, 292] width 853 height 173
click at [632, 411] on div "No voice detected so far. You may need to increase sensitivity level or click s…" at bounding box center [646, 421] width 367 height 22
click at [636, 389] on div "Start Recording Stop Recording Note: Please listen to the recording till the en…" at bounding box center [647, 425] width 568 height 92
click at [662, 394] on div "Start Recording Stop Recording Note: Please listen to the recording till the en…" at bounding box center [647, 425] width 568 height 92
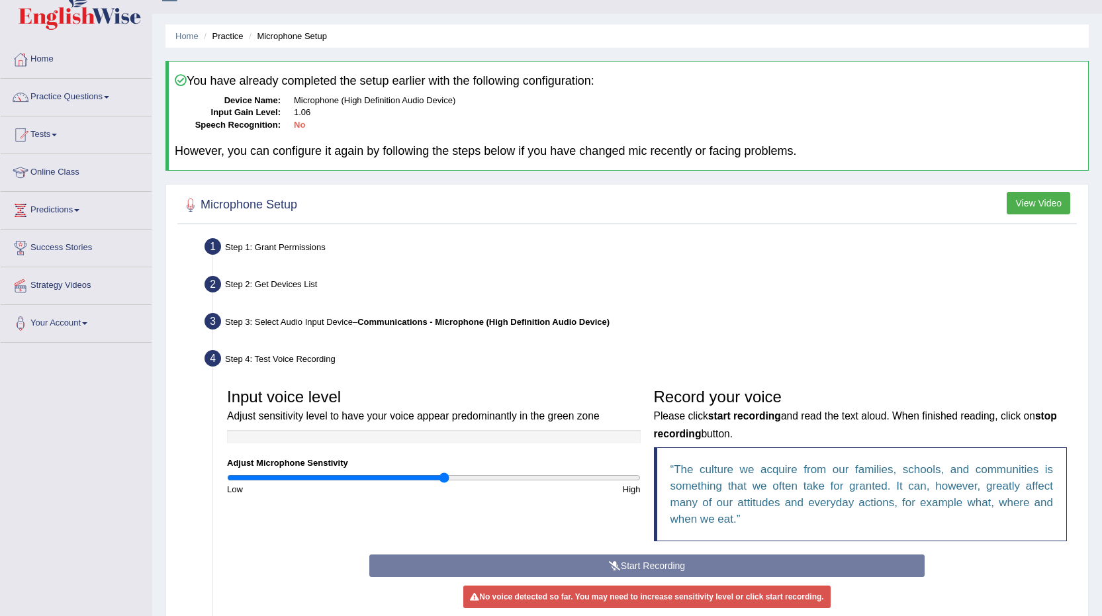
scroll to position [0, 0]
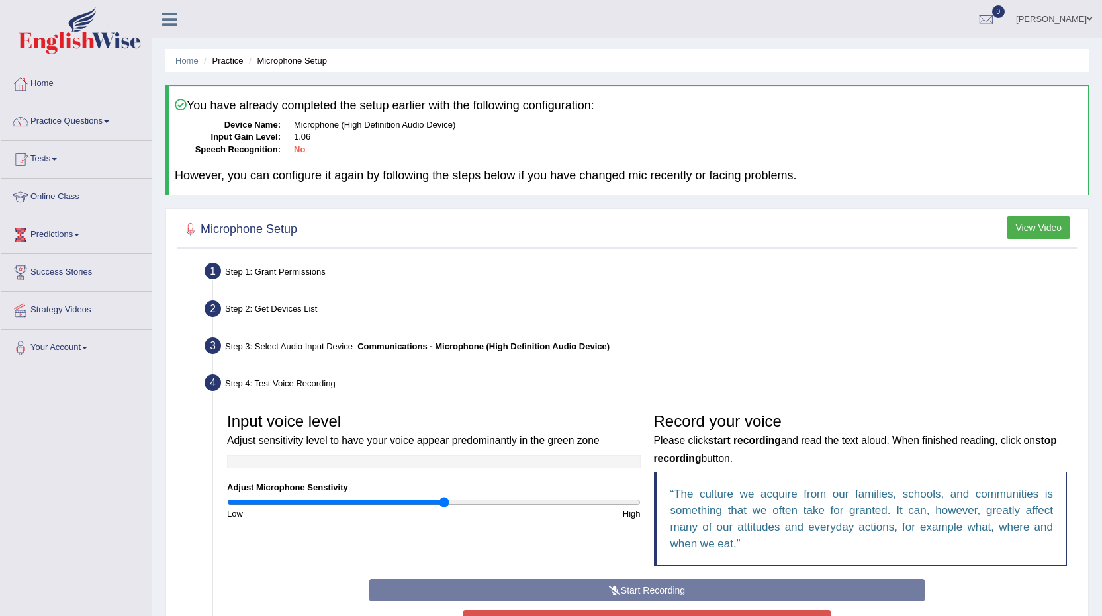
click at [466, 345] on b "Communications - Microphone (High Definition Audio Device)" at bounding box center [483, 346] width 252 height 10
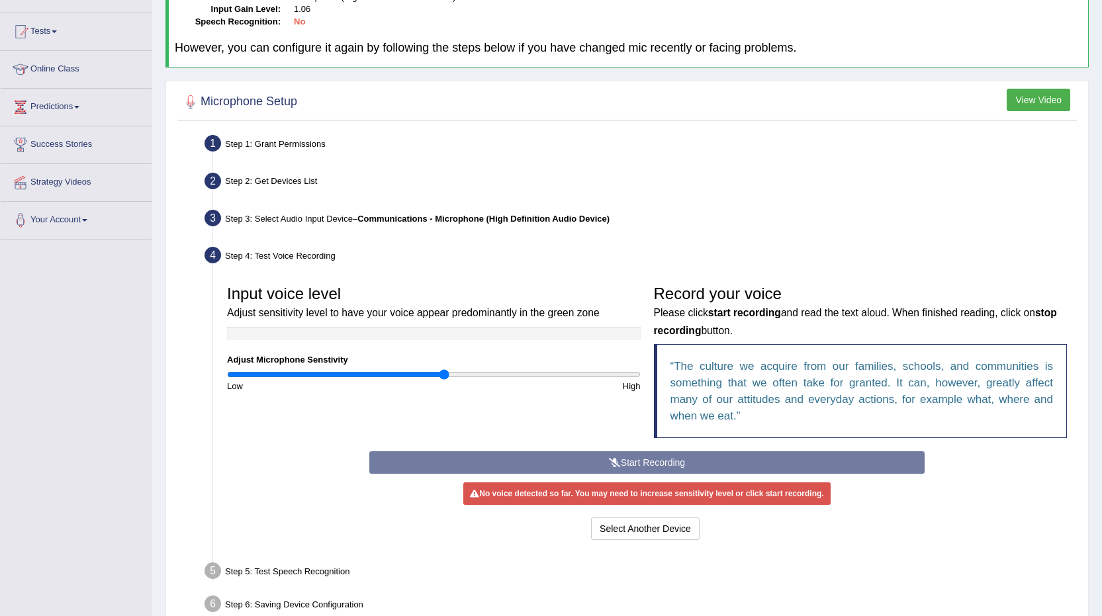
scroll to position [132, 0]
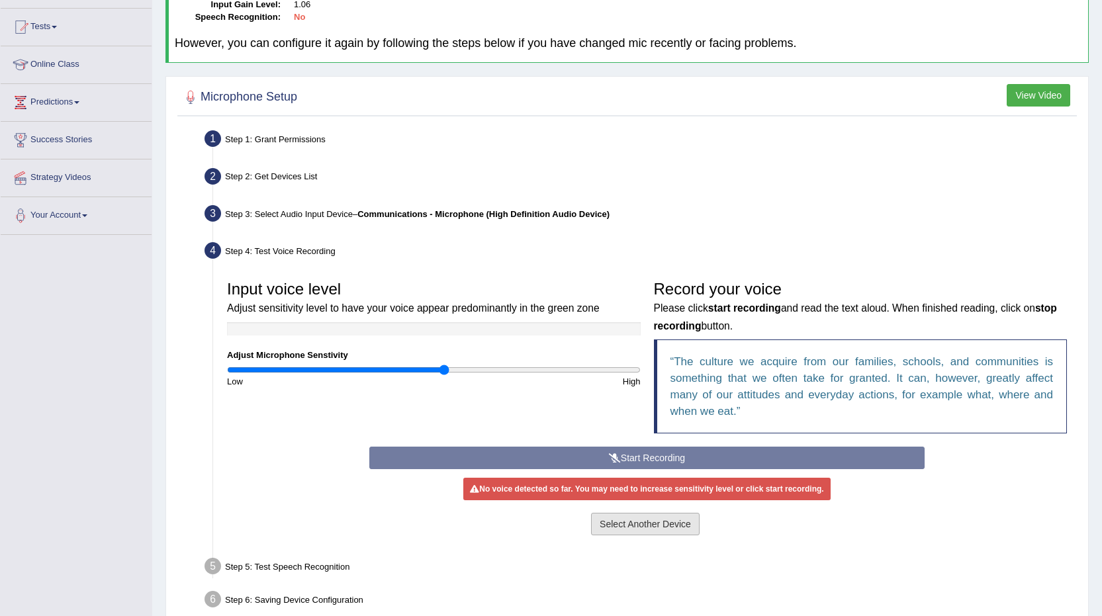
click at [627, 523] on button "Select Another Device" at bounding box center [645, 524] width 109 height 22
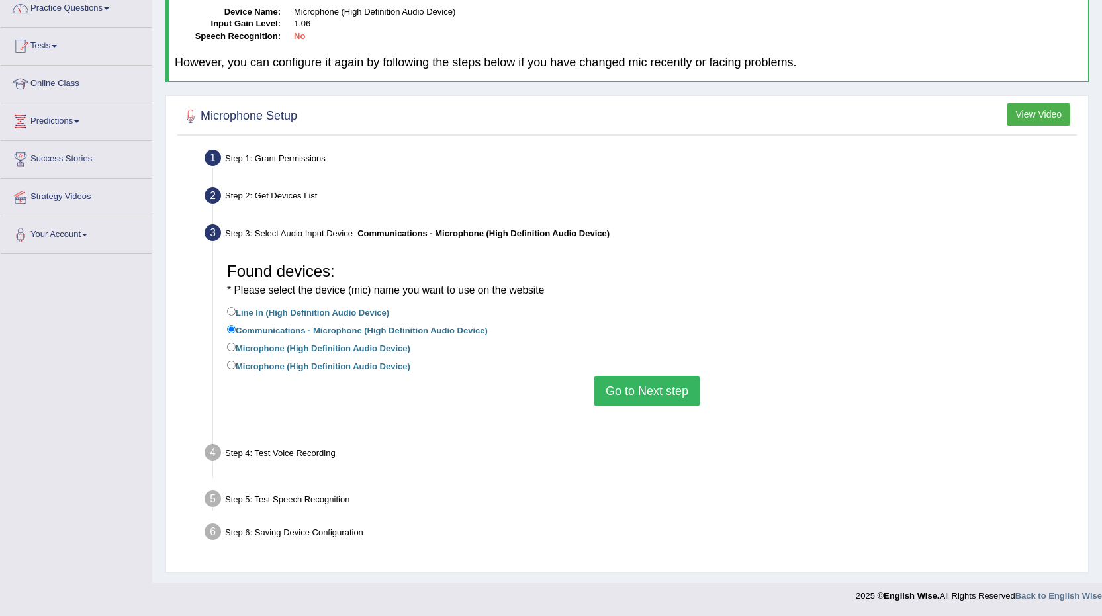
scroll to position [81, 0]
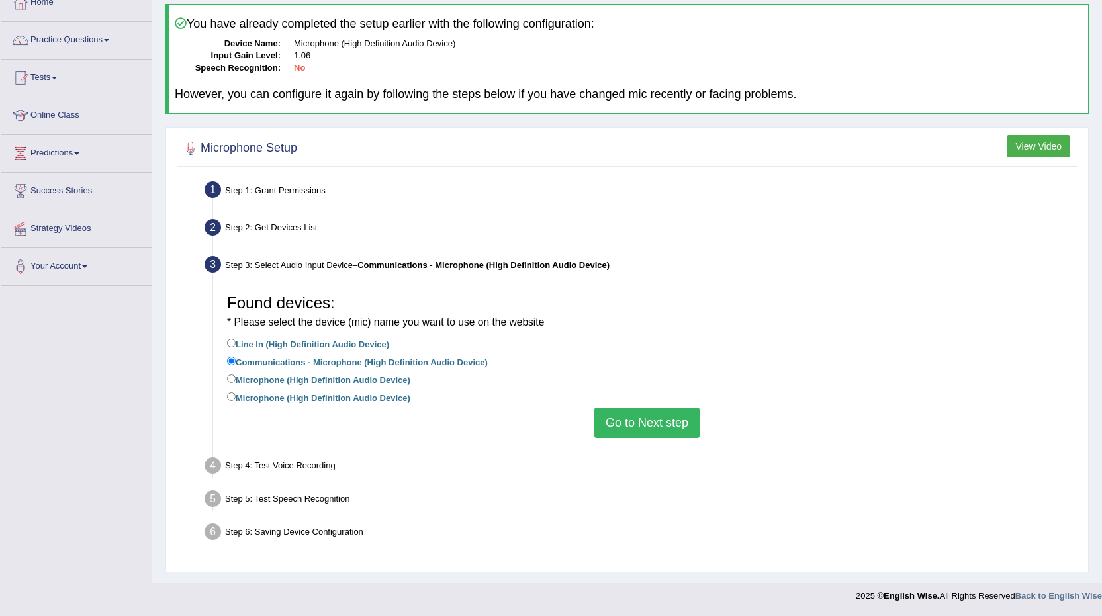
click at [399, 388] on li "Microphone (High Definition Audio Device)" at bounding box center [647, 381] width 840 height 18
click at [402, 377] on label "Microphone (High Definition Audio Device)" at bounding box center [318, 379] width 183 height 15
click at [236, 377] on input "Microphone (High Definition Audio Device)" at bounding box center [231, 379] width 9 height 9
radio input "true"
click at [617, 421] on button "Go to Next step" at bounding box center [646, 423] width 105 height 30
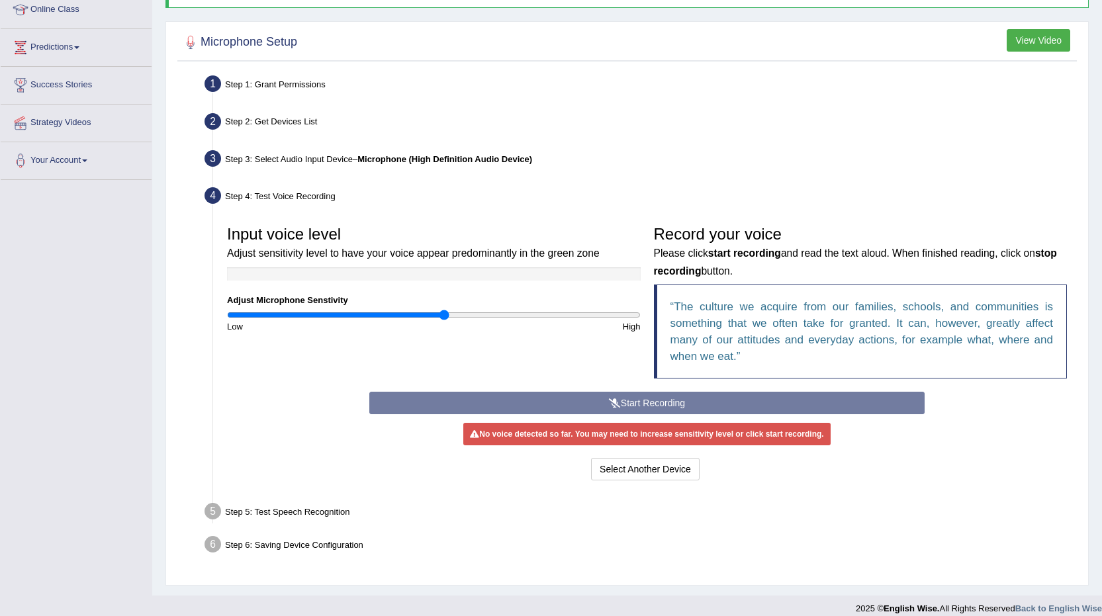
scroll to position [200, 0]
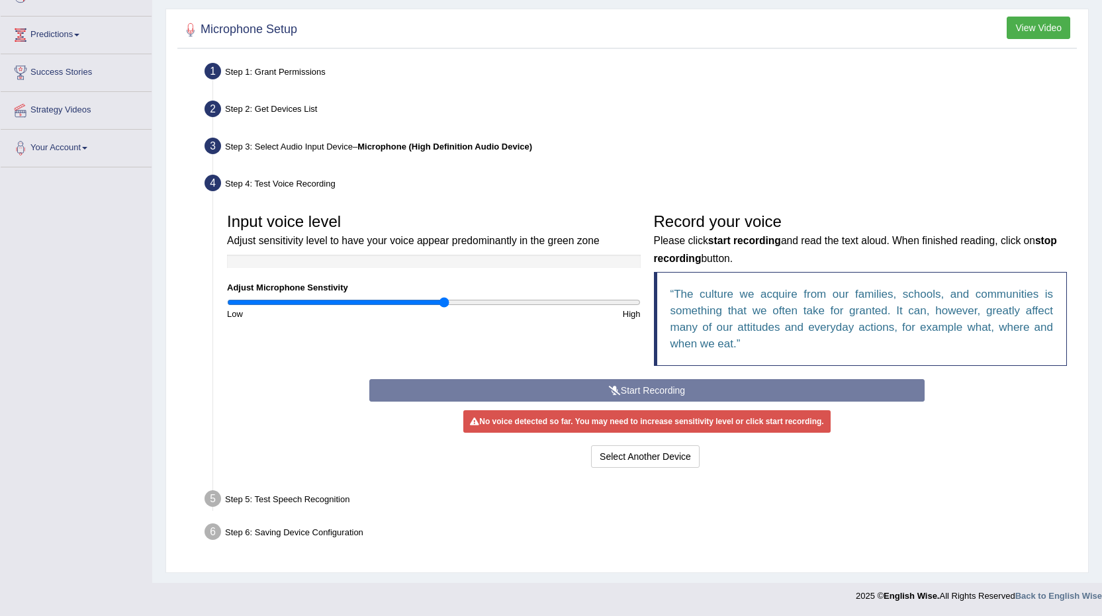
click at [649, 388] on div "Start Recording Stop Recording Note: Please listen to the recording till the en…" at bounding box center [647, 425] width 568 height 92
click at [652, 447] on button "Select Another Device" at bounding box center [645, 456] width 109 height 22
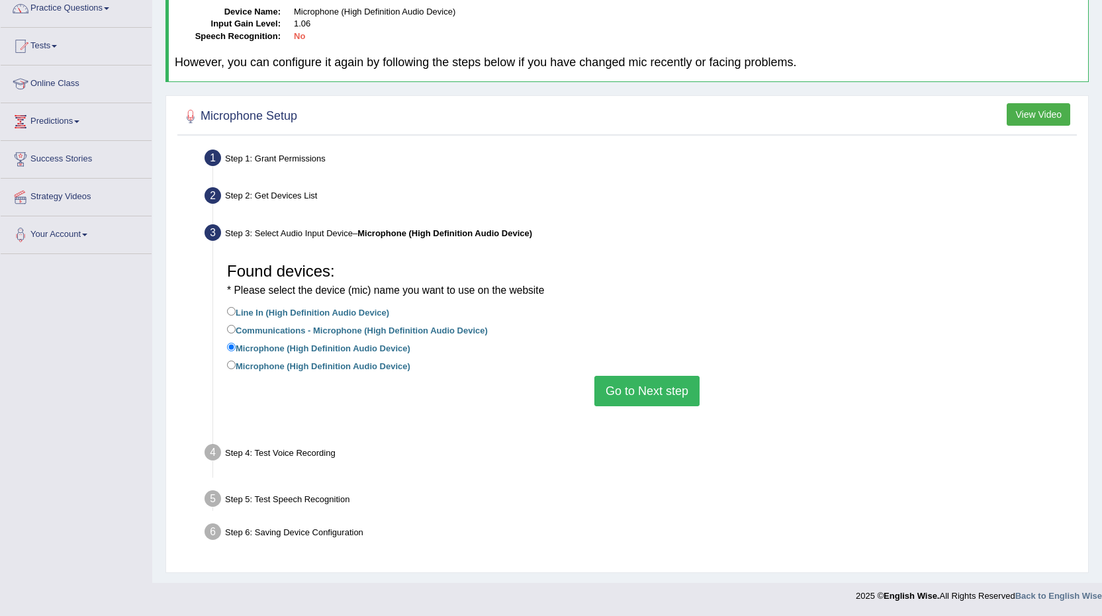
scroll to position [81, 0]
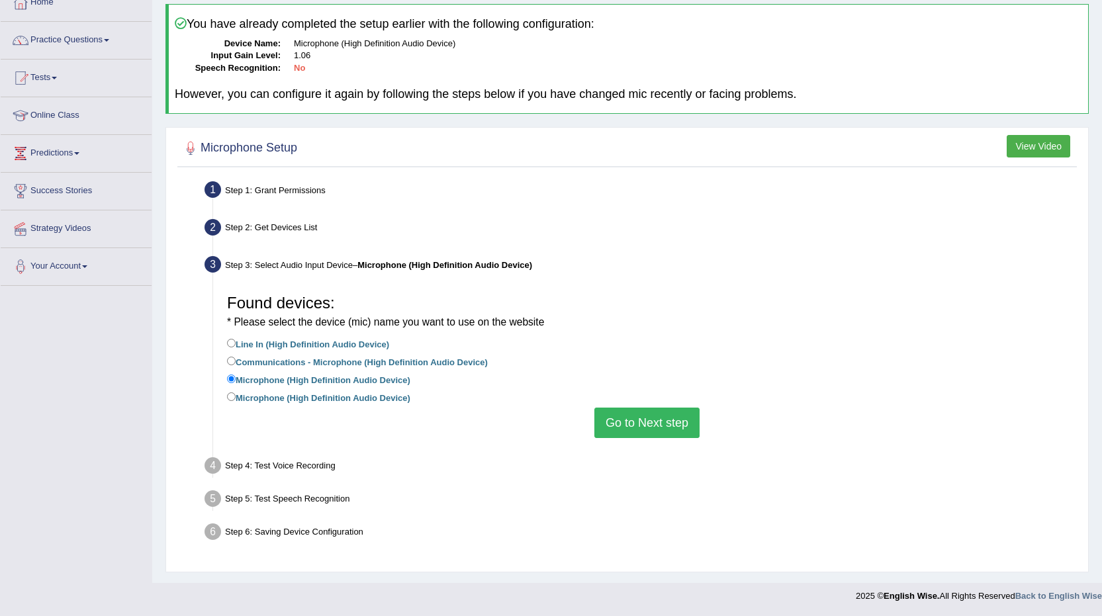
click at [396, 400] on label "Microphone (High Definition Audio Device)" at bounding box center [318, 397] width 183 height 15
click at [236, 400] on input "Microphone (High Definition Audio Device)" at bounding box center [231, 396] width 9 height 9
radio input "true"
click at [652, 432] on button "Go to Next step" at bounding box center [646, 423] width 105 height 30
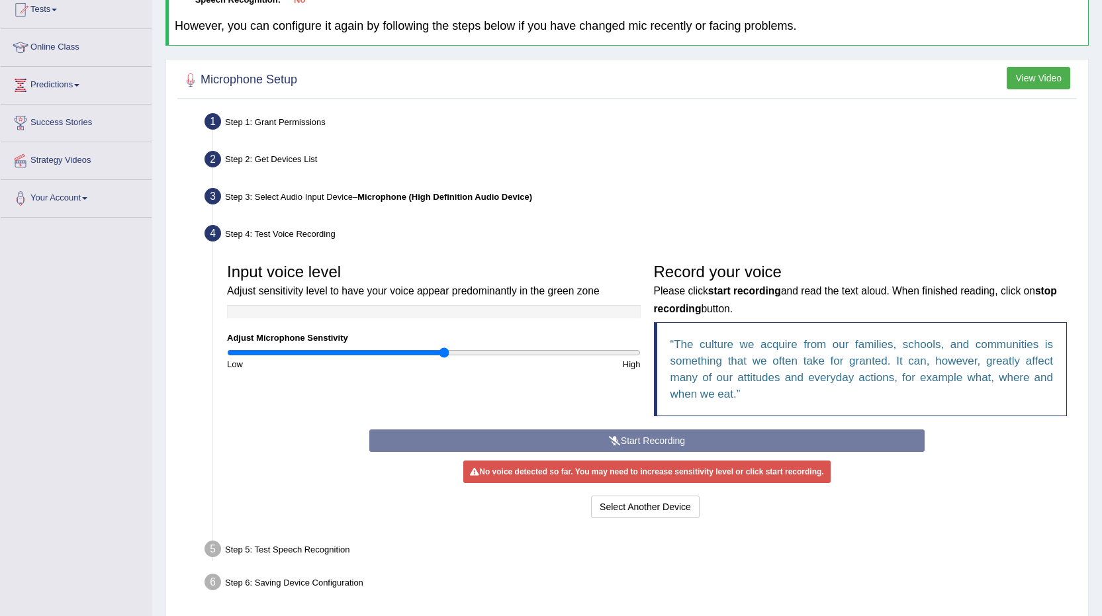
scroll to position [67, 0]
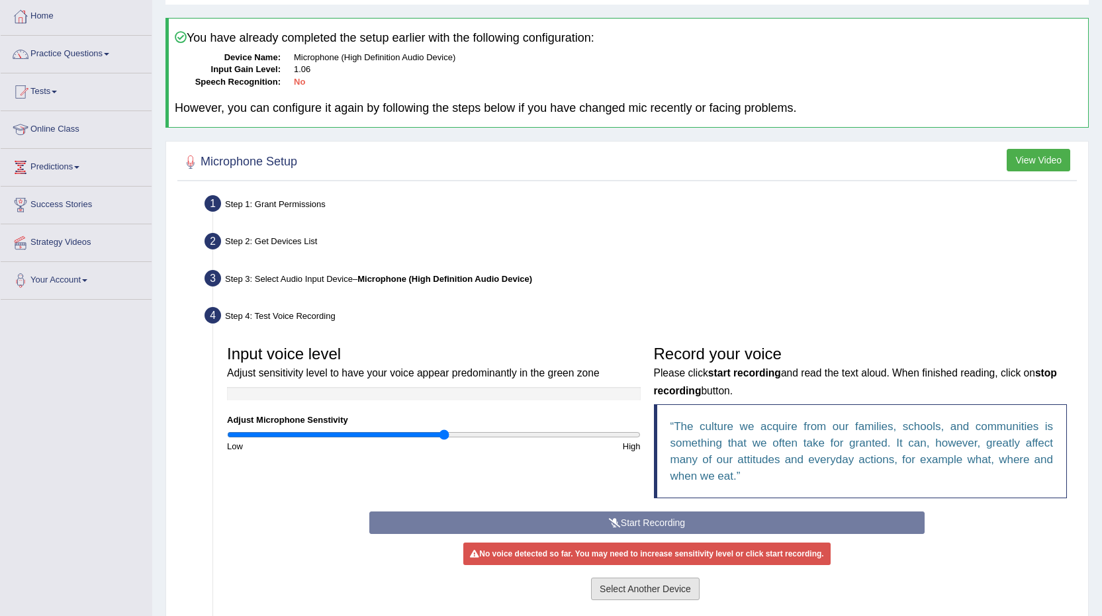
click at [631, 590] on button "Select Another Device" at bounding box center [645, 589] width 109 height 22
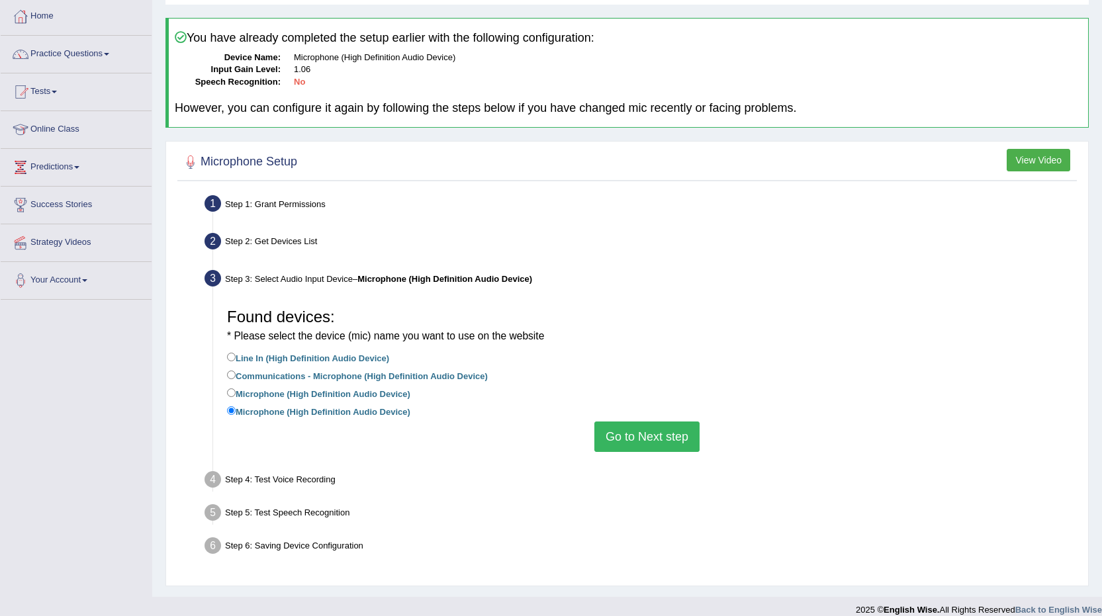
click at [380, 355] on label "Line In (High Definition Audio Device)" at bounding box center [308, 357] width 162 height 15
click at [236, 355] on input "Line In (High Definition Audio Device)" at bounding box center [231, 357] width 9 height 9
radio input "true"
click at [380, 355] on label "Line In (High Definition Audio Device)" at bounding box center [308, 357] width 162 height 15
click at [236, 355] on input "Line In (High Definition Audio Device)" at bounding box center [231, 357] width 9 height 9
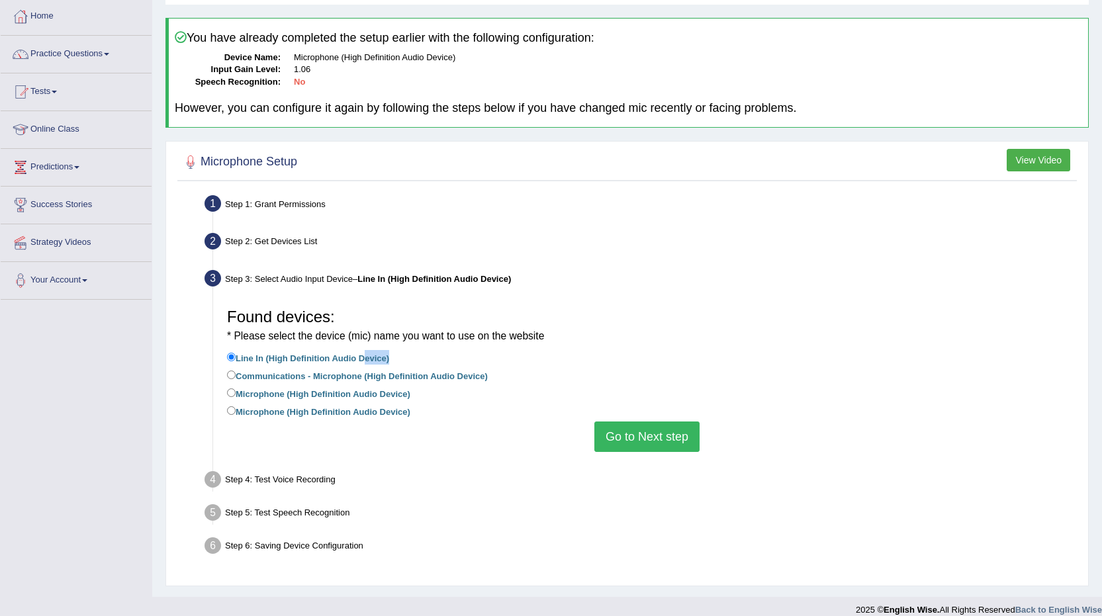
click at [380, 355] on label "Line In (High Definition Audio Device)" at bounding box center [308, 357] width 162 height 15
click at [236, 355] on input "Line In (High Definition Audio Device)" at bounding box center [231, 357] width 9 height 9
click at [425, 355] on li "Line In (High Definition Audio Device)" at bounding box center [647, 359] width 840 height 18
click at [662, 441] on button "Go to Next step" at bounding box center [646, 436] width 105 height 30
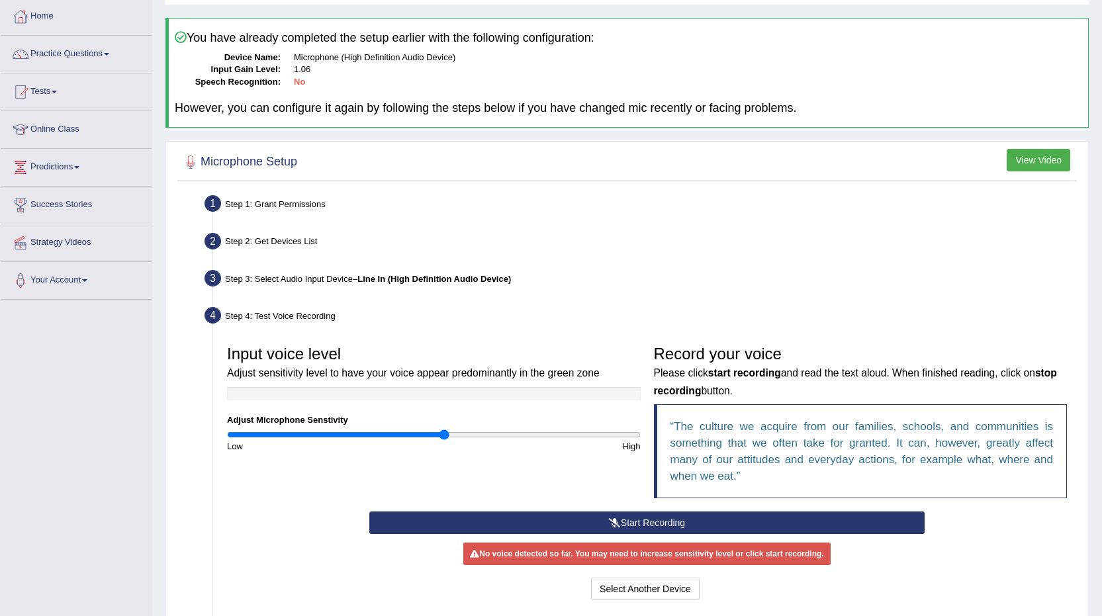
click at [651, 519] on button "Start Recording" at bounding box center [646, 522] width 555 height 22
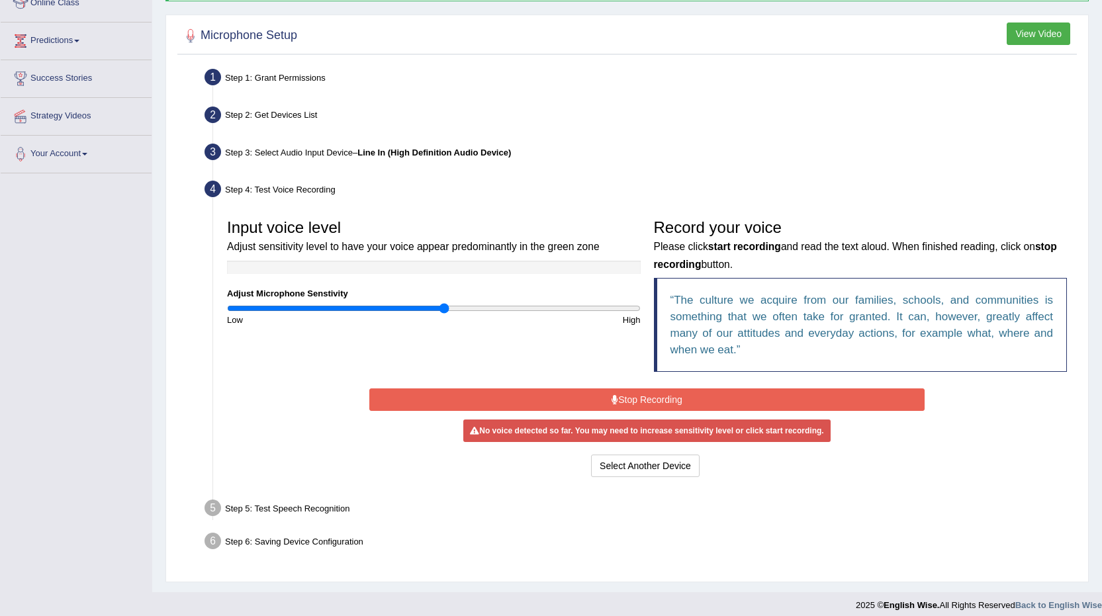
scroll to position [200, 0]
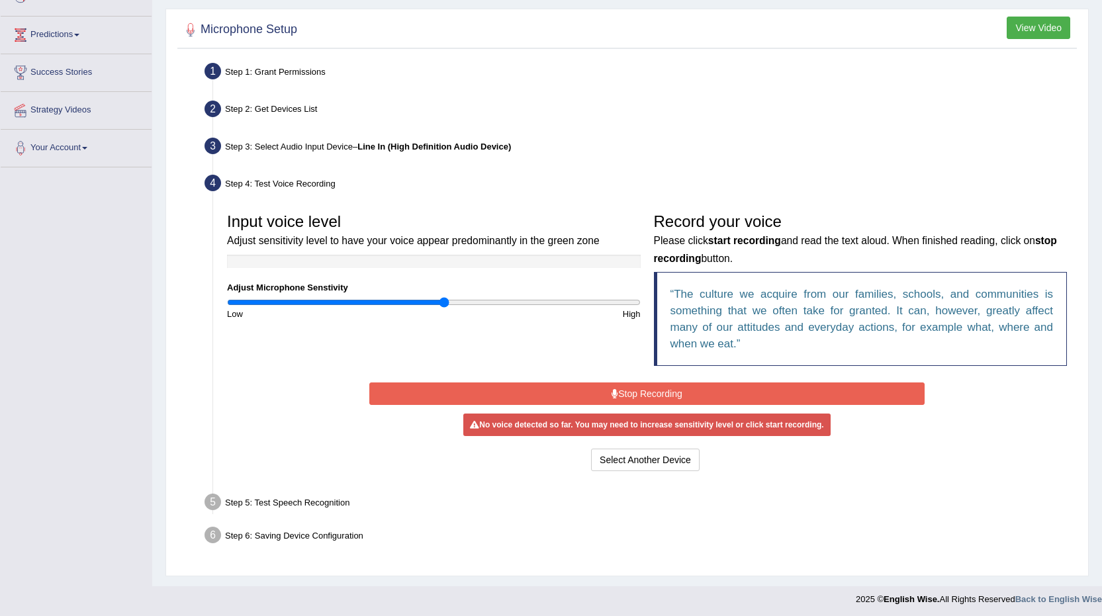
click at [756, 386] on button "Stop Recording" at bounding box center [646, 393] width 555 height 22
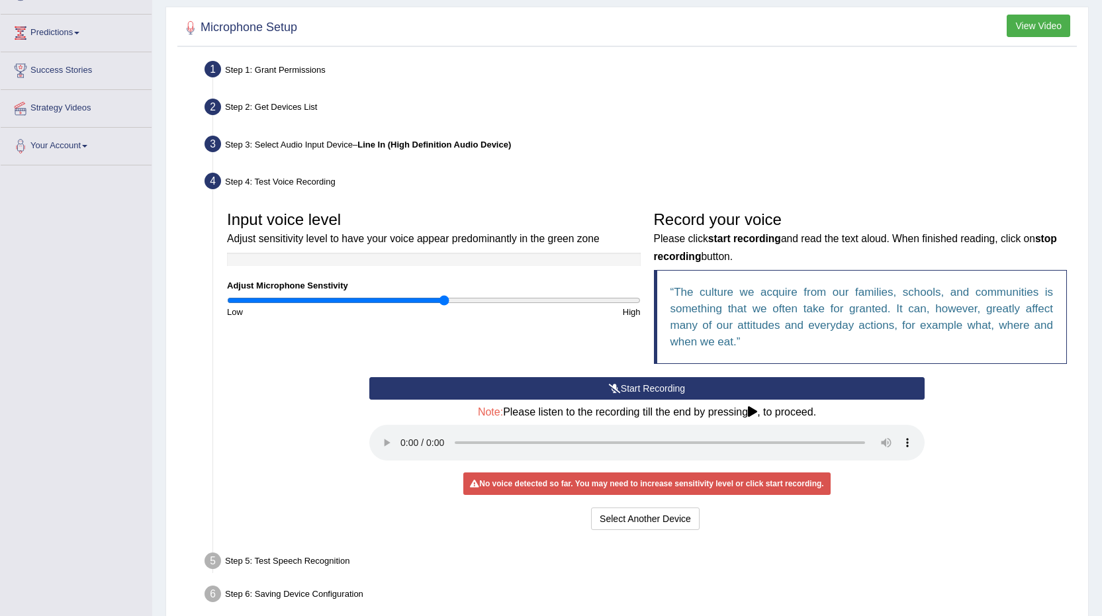
scroll to position [198, 0]
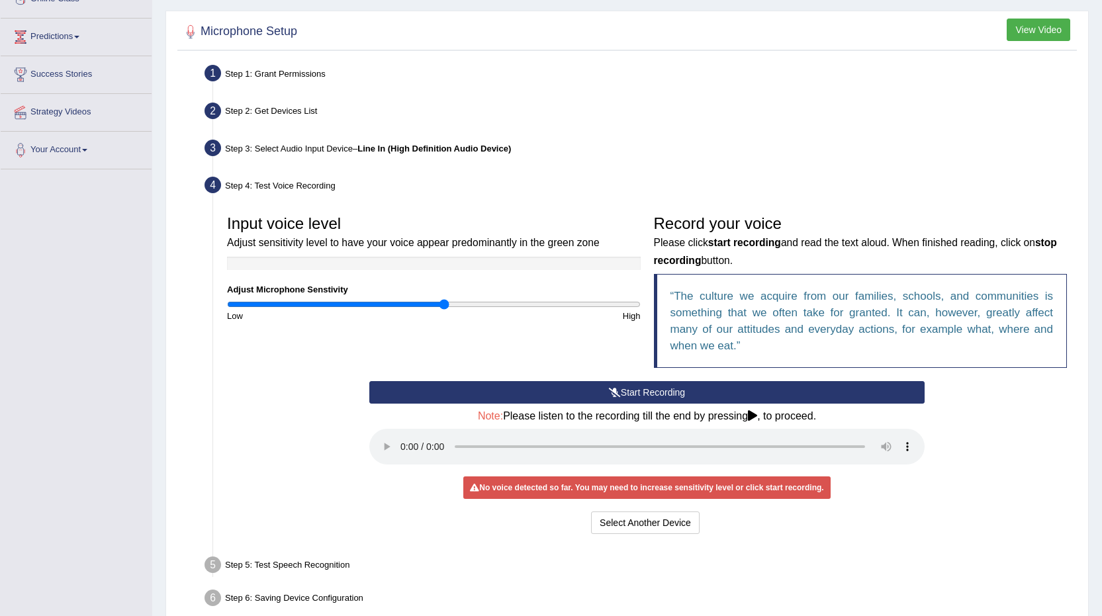
click at [756, 411] on icon at bounding box center [752, 415] width 9 height 11
click at [946, 449] on div "Start Recording Stop Recording Note: Please listen to the recording till the en…" at bounding box center [646, 459] width 853 height 156
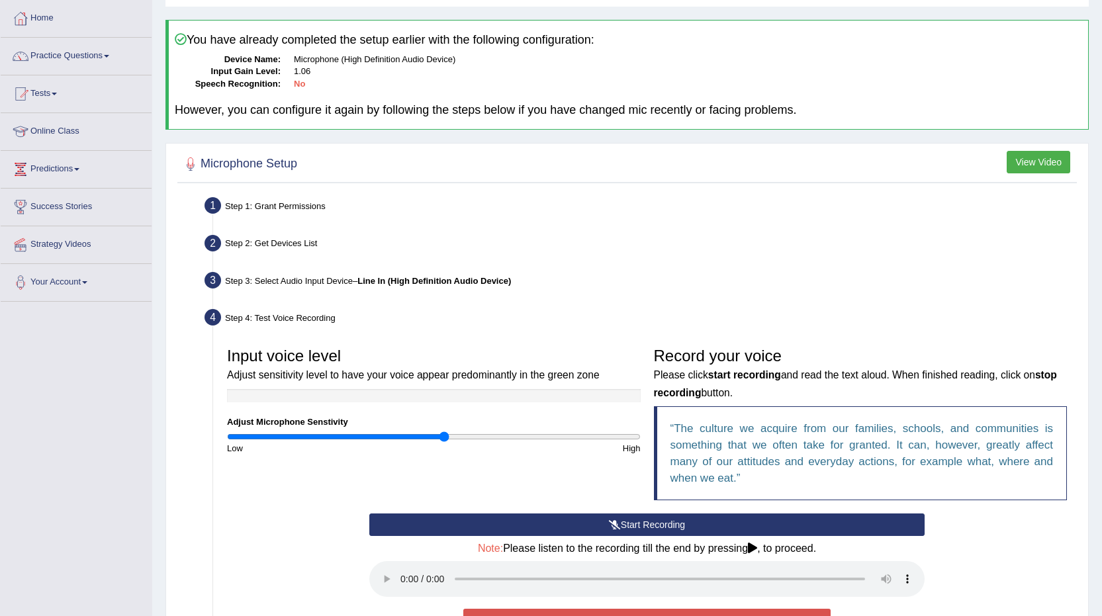
scroll to position [0, 0]
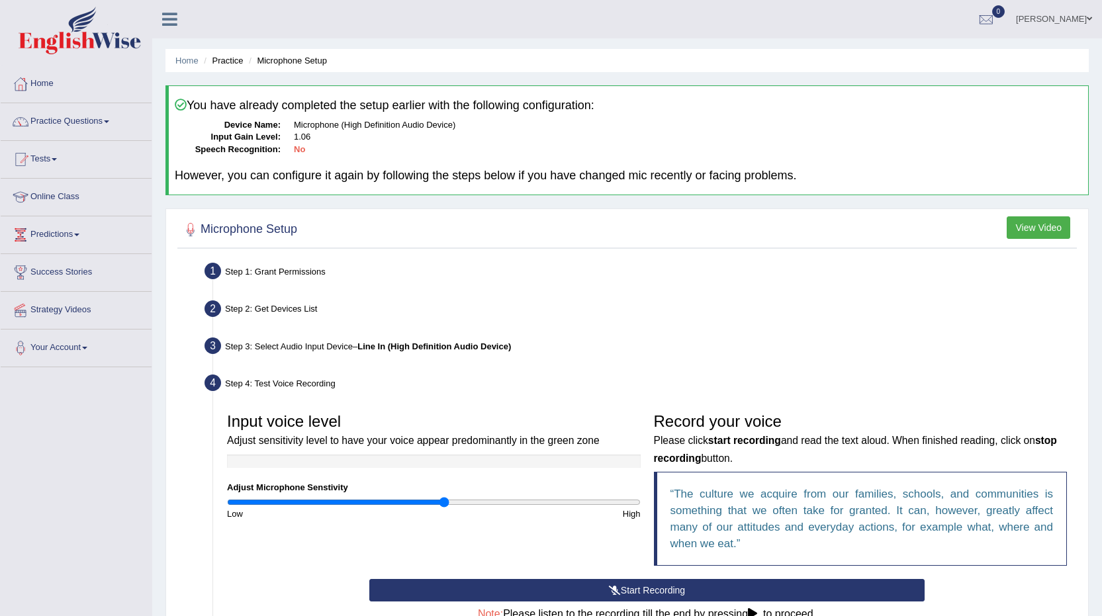
click at [323, 62] on li "Microphone Setup" at bounding box center [285, 60] width 81 height 13
click at [319, 59] on li "Microphone Setup" at bounding box center [285, 60] width 81 height 13
drag, startPoint x: 319, startPoint y: 60, endPoint x: 261, endPoint y: 75, distance: 59.7
click at [314, 59] on li "Microphone Setup" at bounding box center [285, 60] width 81 height 13
click at [280, 54] on li "Microphone Setup" at bounding box center [285, 60] width 81 height 13
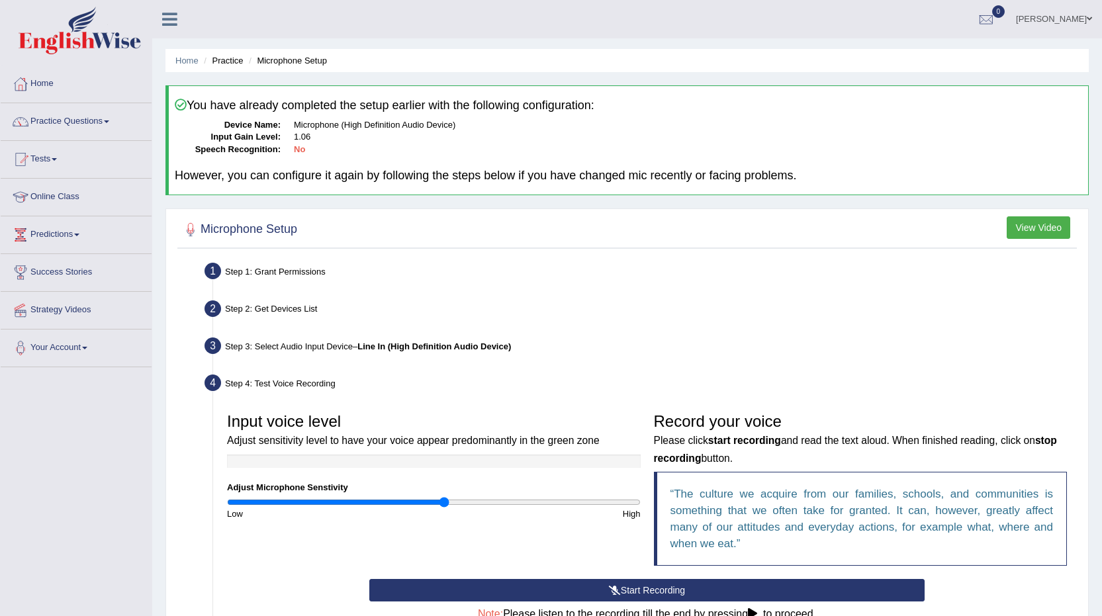
click at [298, 53] on ul "Home Practice Microphone Setup" at bounding box center [626, 60] width 923 height 23
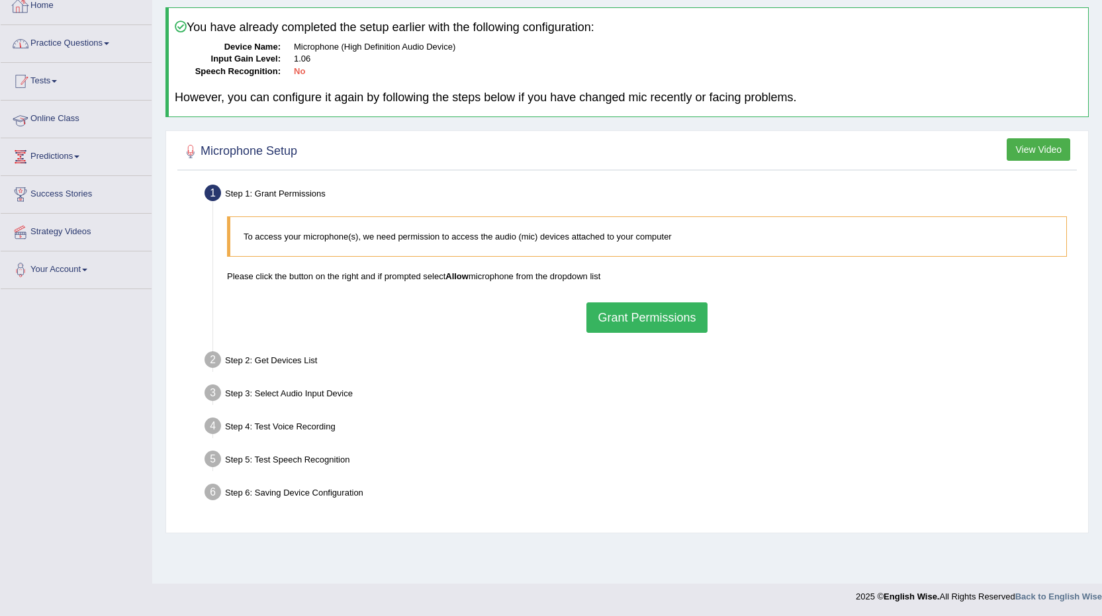
scroll to position [79, 0]
click at [604, 326] on button "Grant Permissions" at bounding box center [646, 317] width 120 height 30
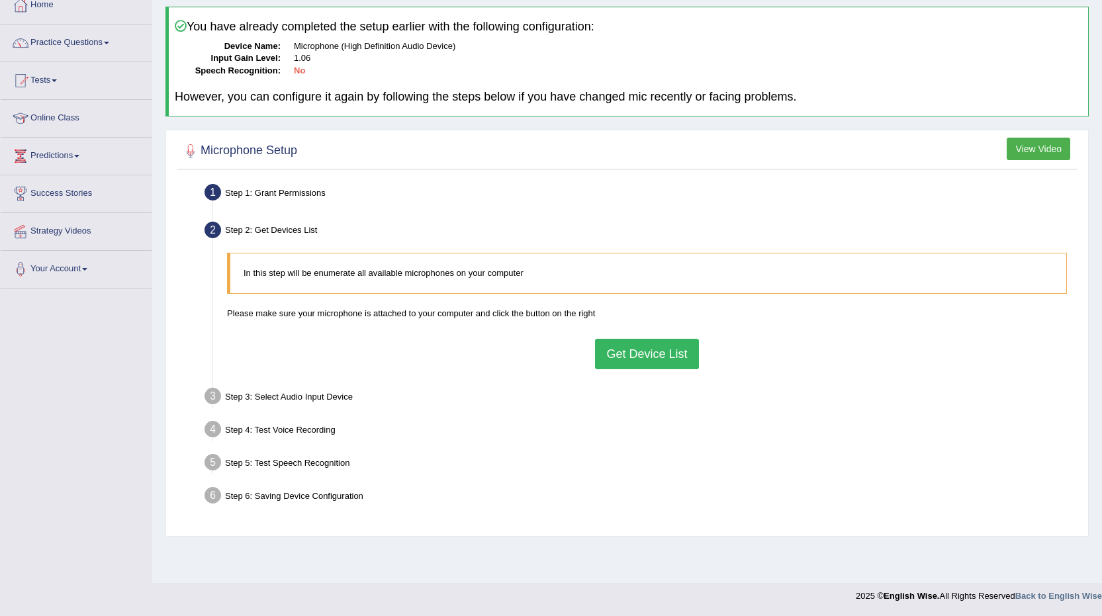
click at [613, 357] on button "Get Device List" at bounding box center [646, 354] width 103 height 30
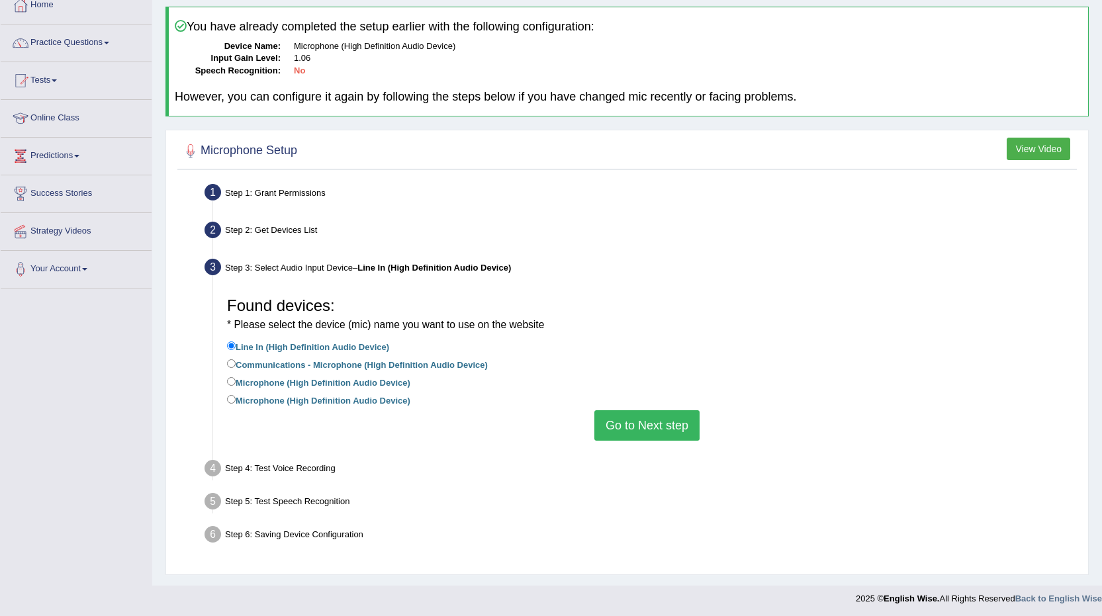
click at [640, 416] on button "Go to Next step" at bounding box center [646, 425] width 105 height 30
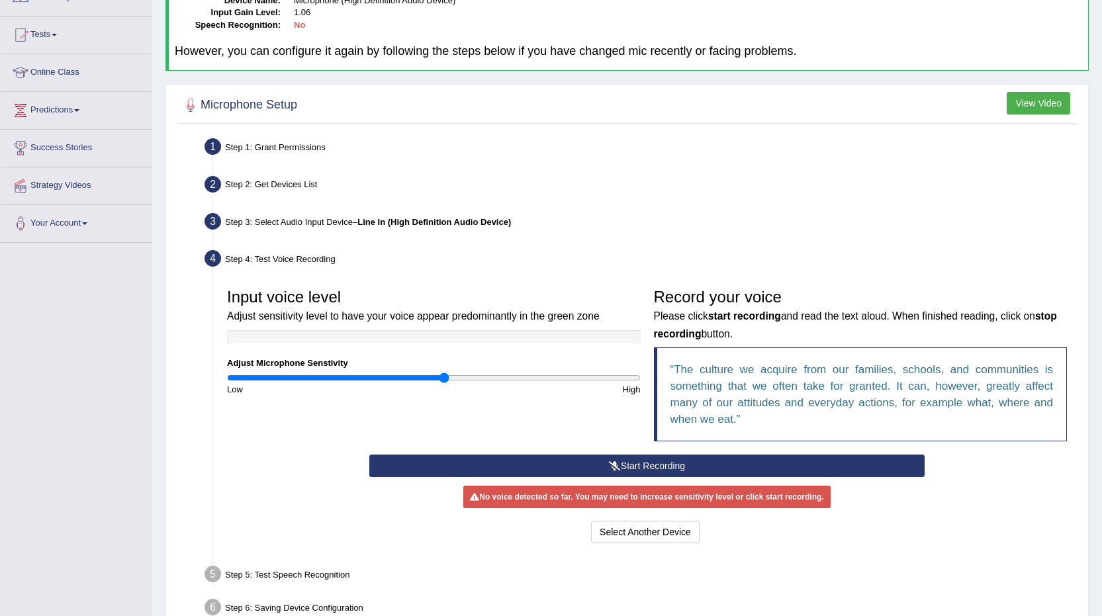
scroll to position [200, 0]
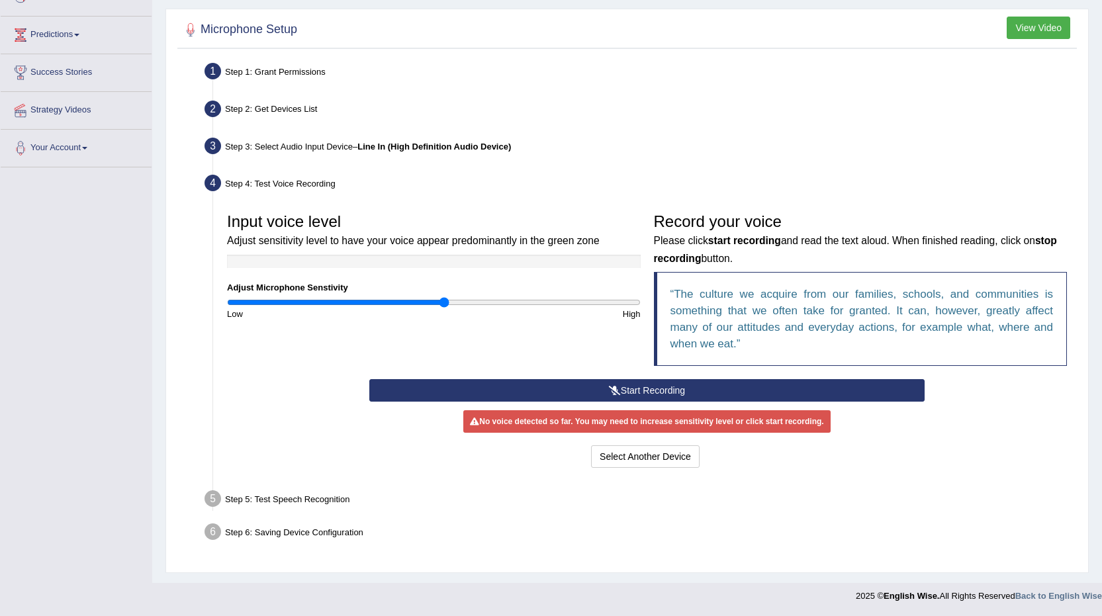
click at [609, 391] on icon at bounding box center [615, 390] width 12 height 9
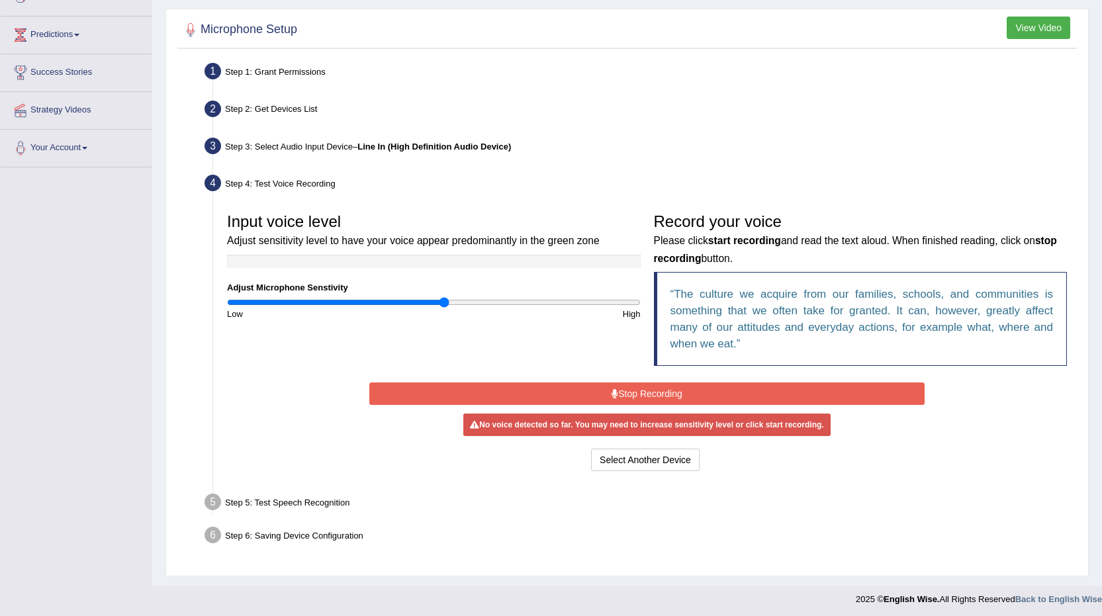
click at [609, 391] on button "Stop Recording" at bounding box center [646, 393] width 555 height 22
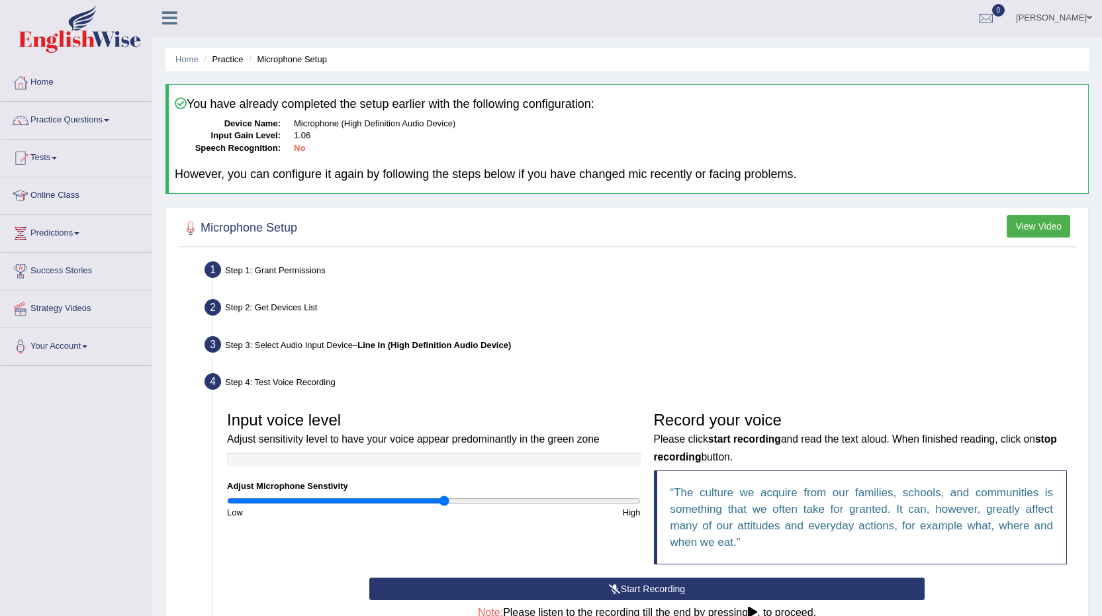
scroll to position [0, 0]
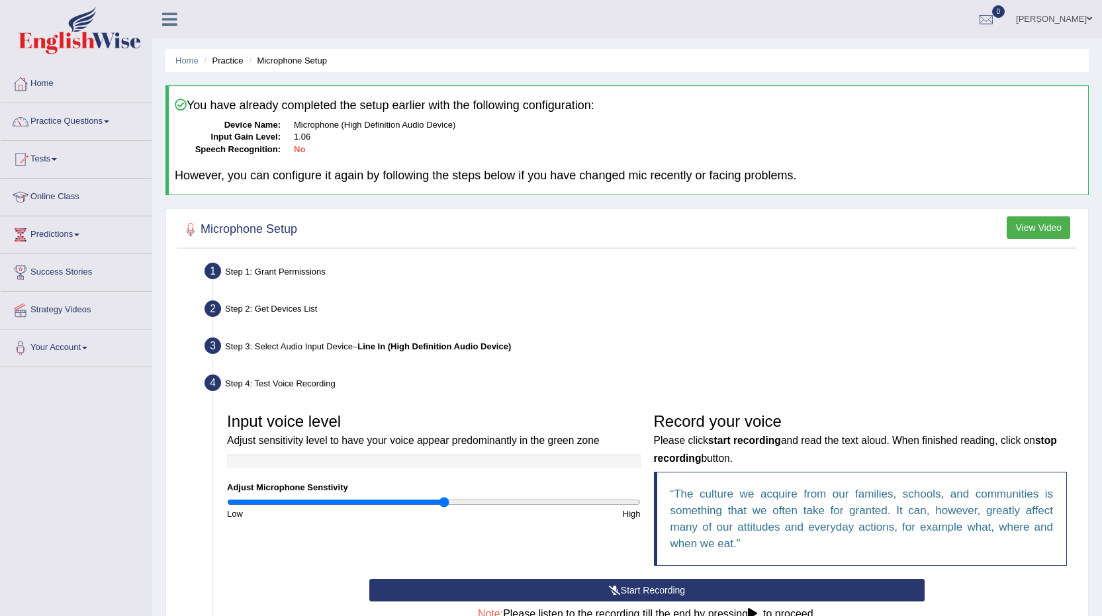
click at [353, 226] on div at bounding box center [627, 229] width 893 height 27
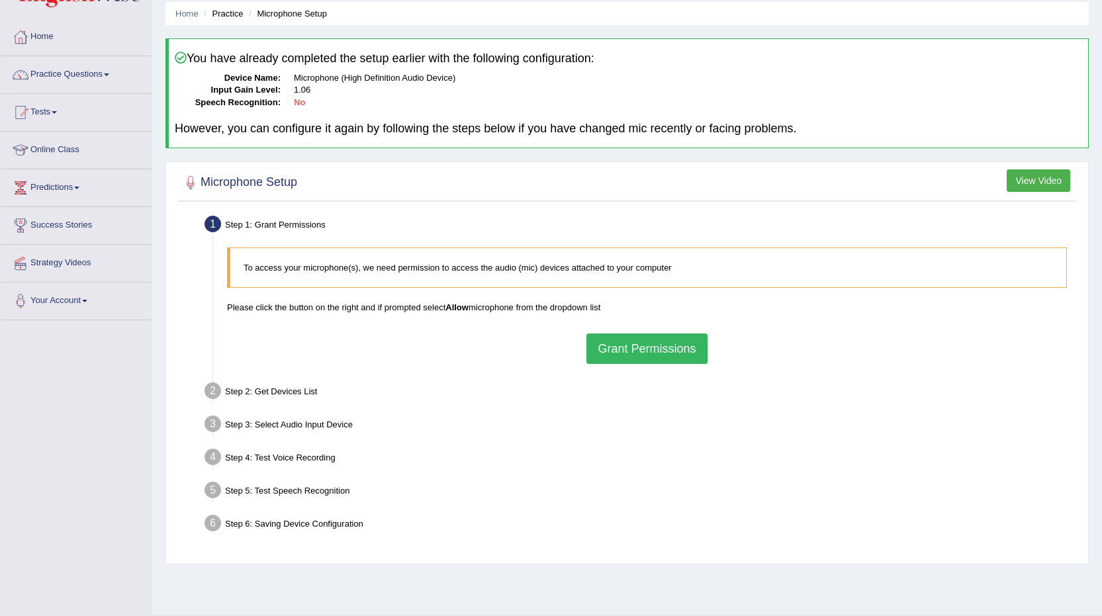
scroll to position [66, 0]
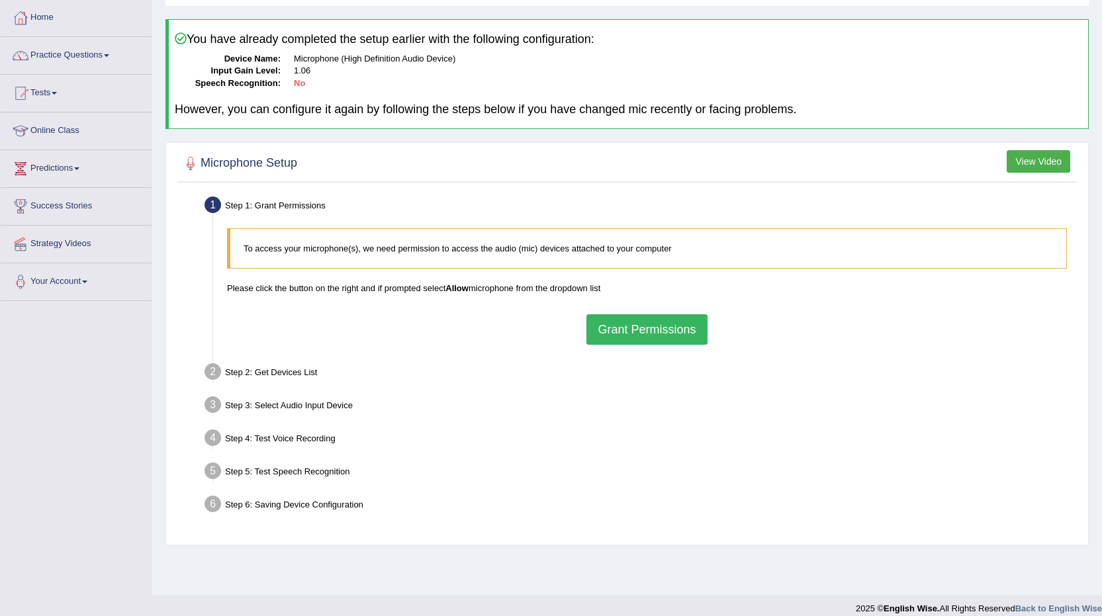
click at [639, 330] on button "Grant Permissions" at bounding box center [646, 329] width 120 height 30
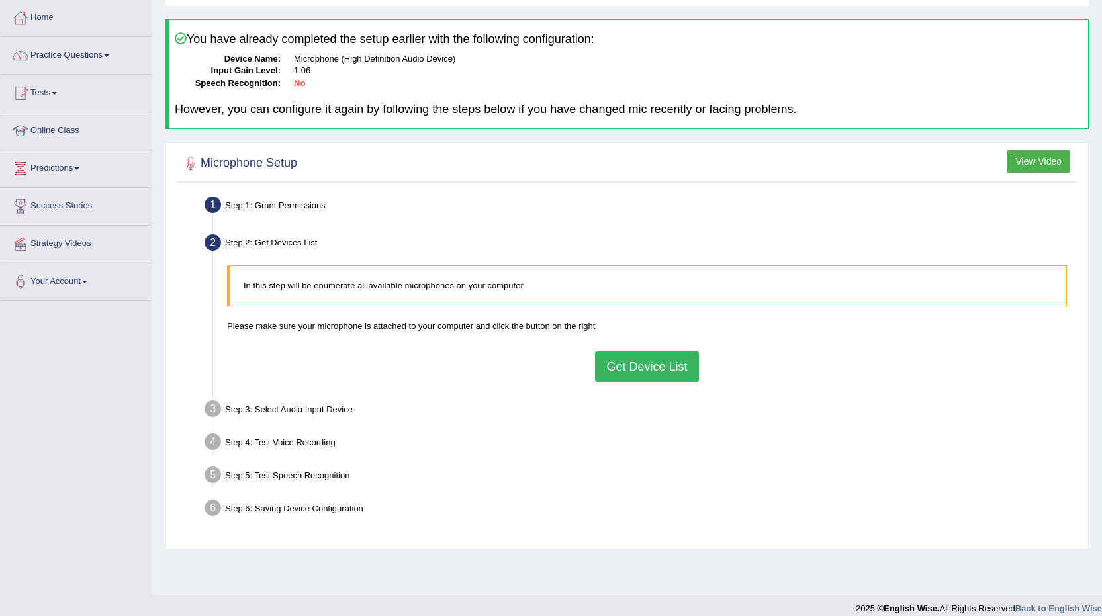
click at [658, 365] on button "Get Device List" at bounding box center [646, 366] width 103 height 30
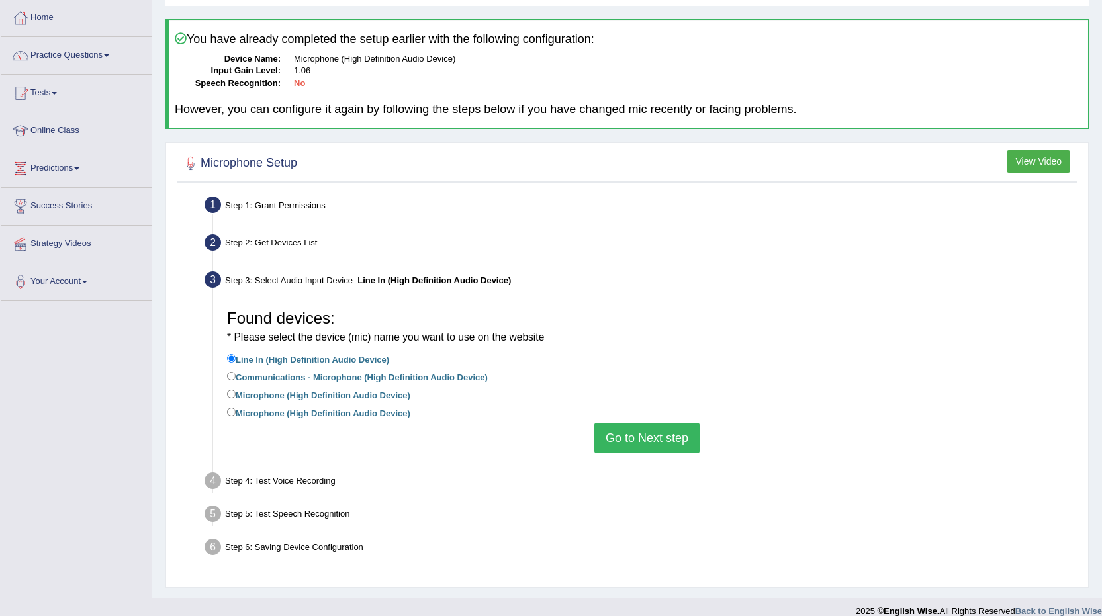
click at [637, 431] on button "Go to Next step" at bounding box center [646, 438] width 105 height 30
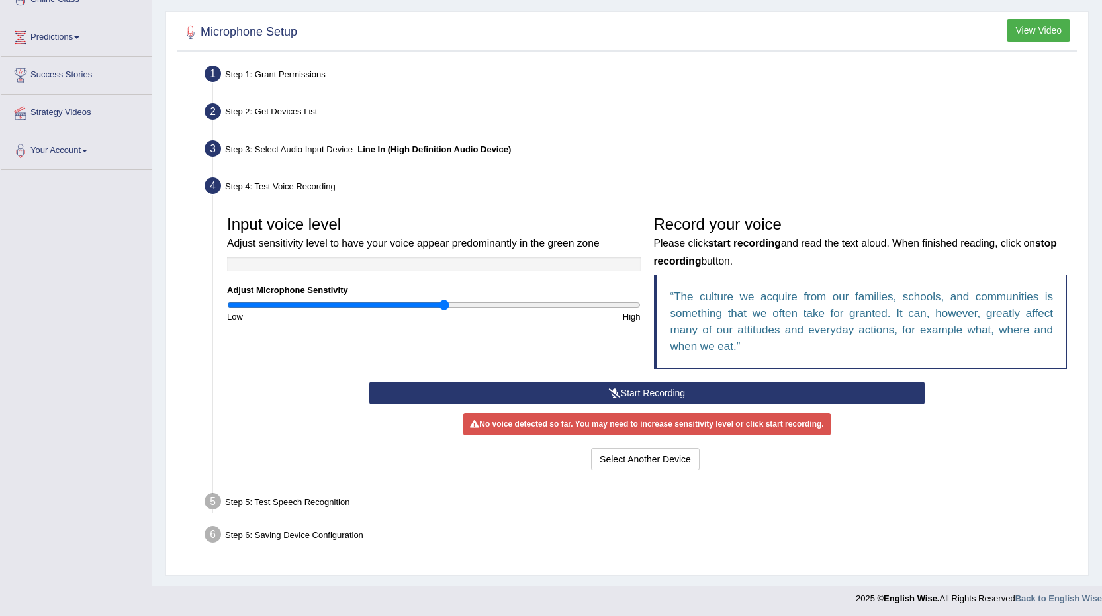
scroll to position [198, 0]
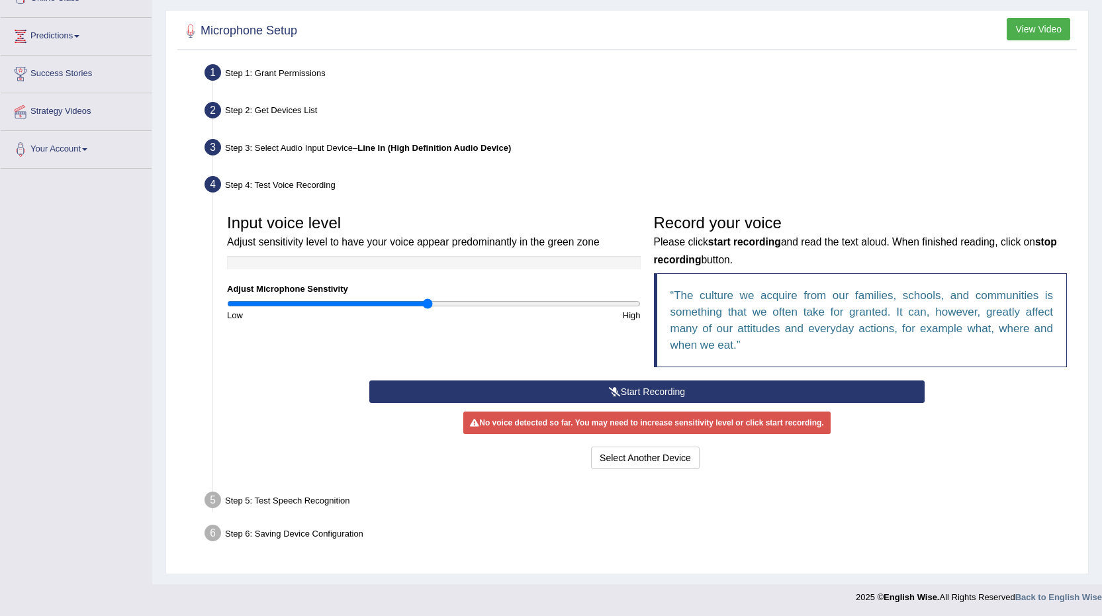
click at [426, 304] on input "range" at bounding box center [434, 303] width 414 height 11
type input "1.12"
click at [454, 302] on input "range" at bounding box center [434, 303] width 414 height 11
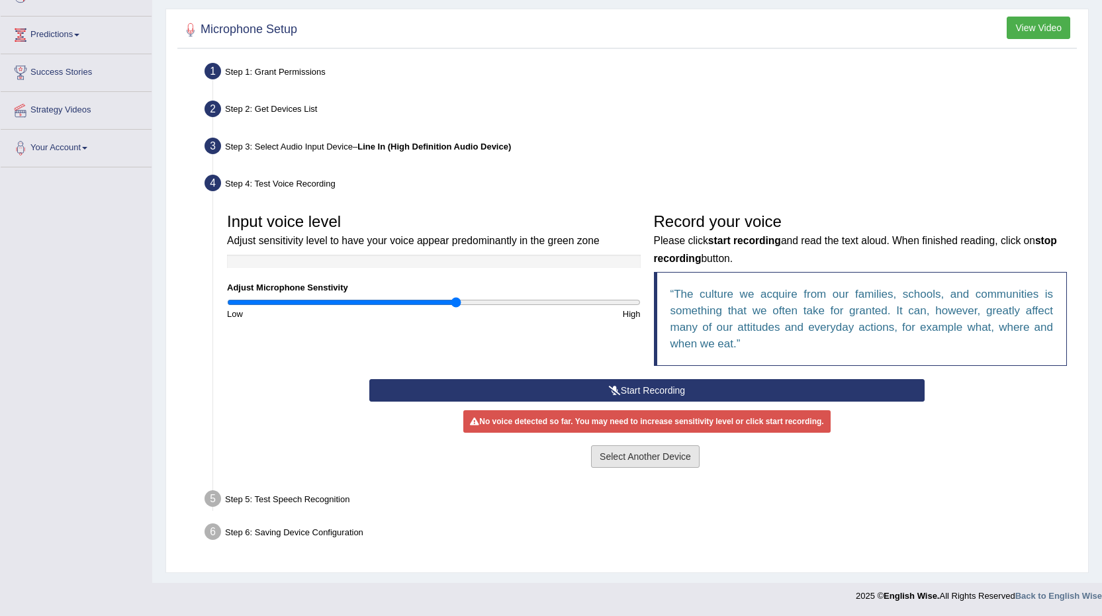
click at [635, 457] on button "Select Another Device" at bounding box center [645, 456] width 109 height 22
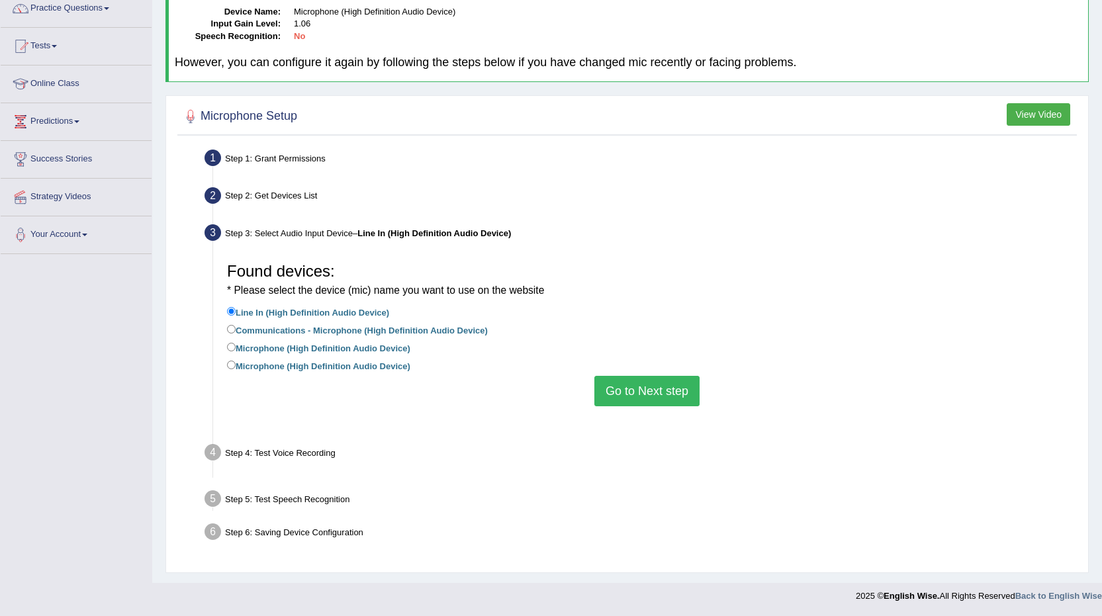
scroll to position [81, 0]
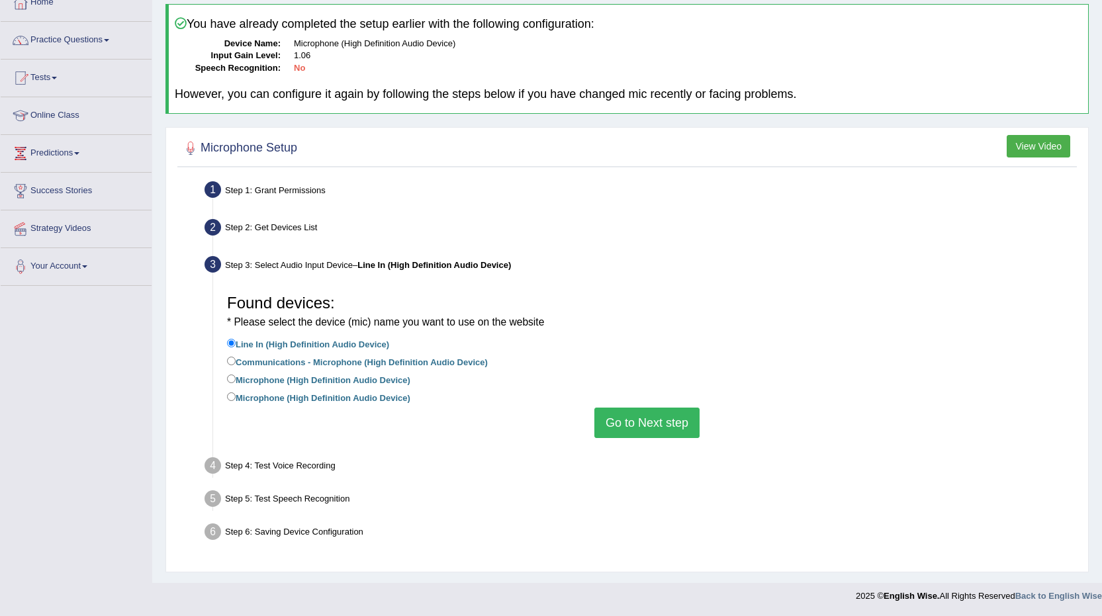
click at [638, 422] on button "Go to Next step" at bounding box center [646, 423] width 105 height 30
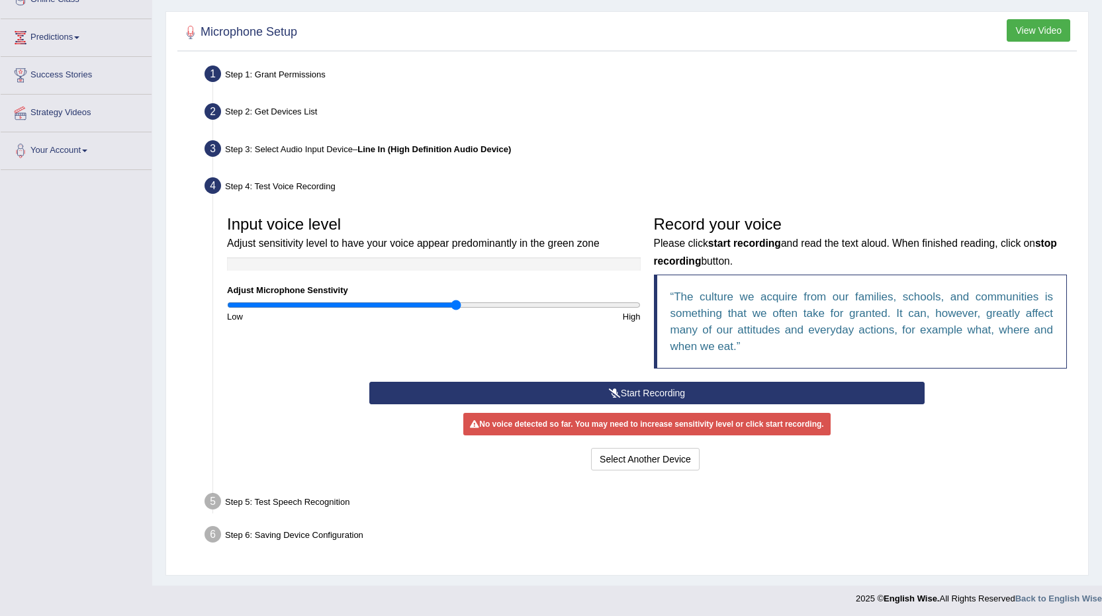
scroll to position [200, 0]
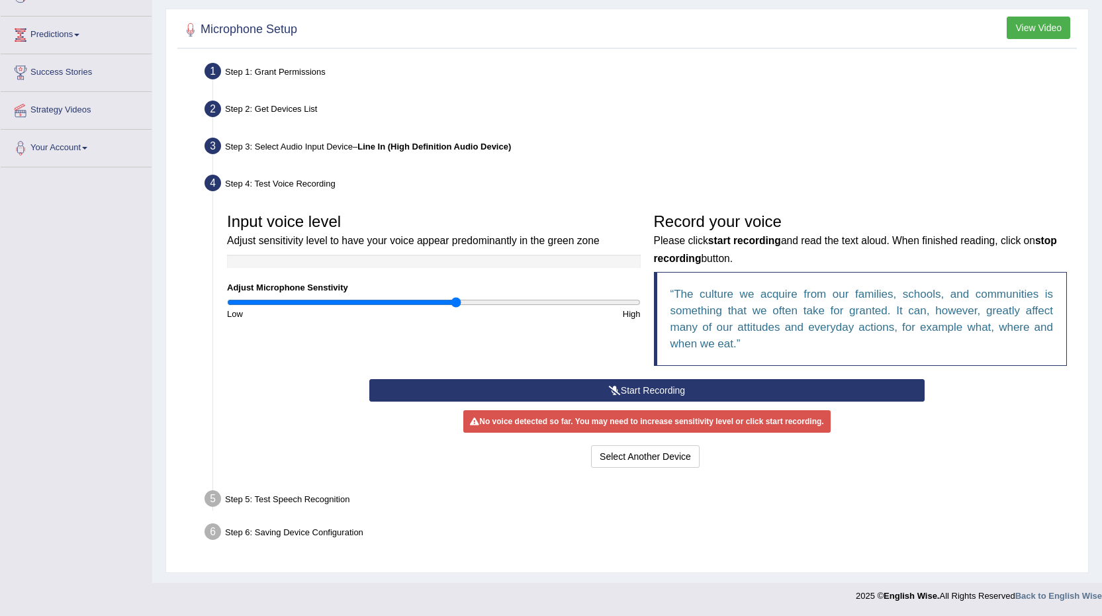
click at [718, 393] on button "Start Recording" at bounding box center [646, 390] width 555 height 22
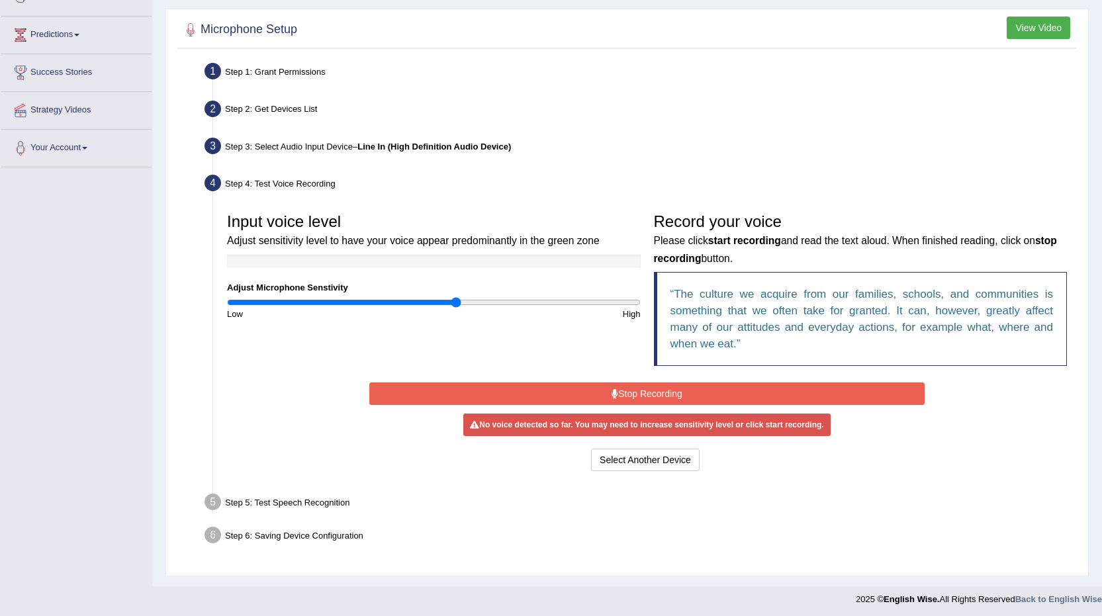
click at [718, 393] on button "Stop Recording" at bounding box center [646, 393] width 555 height 22
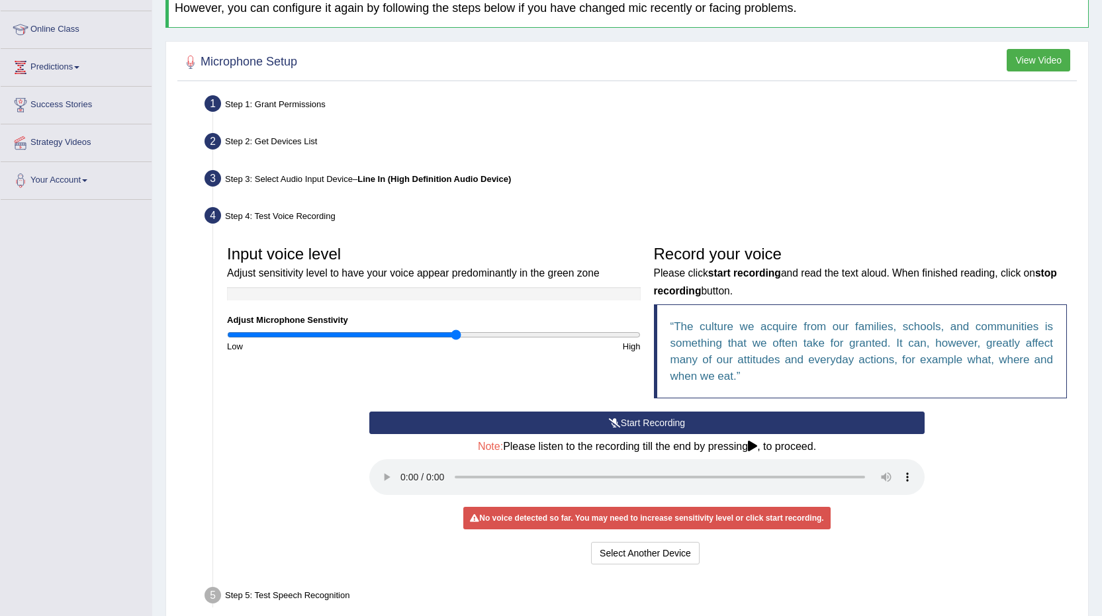
scroll to position [66, 0]
